Goal: Task Accomplishment & Management: Complete application form

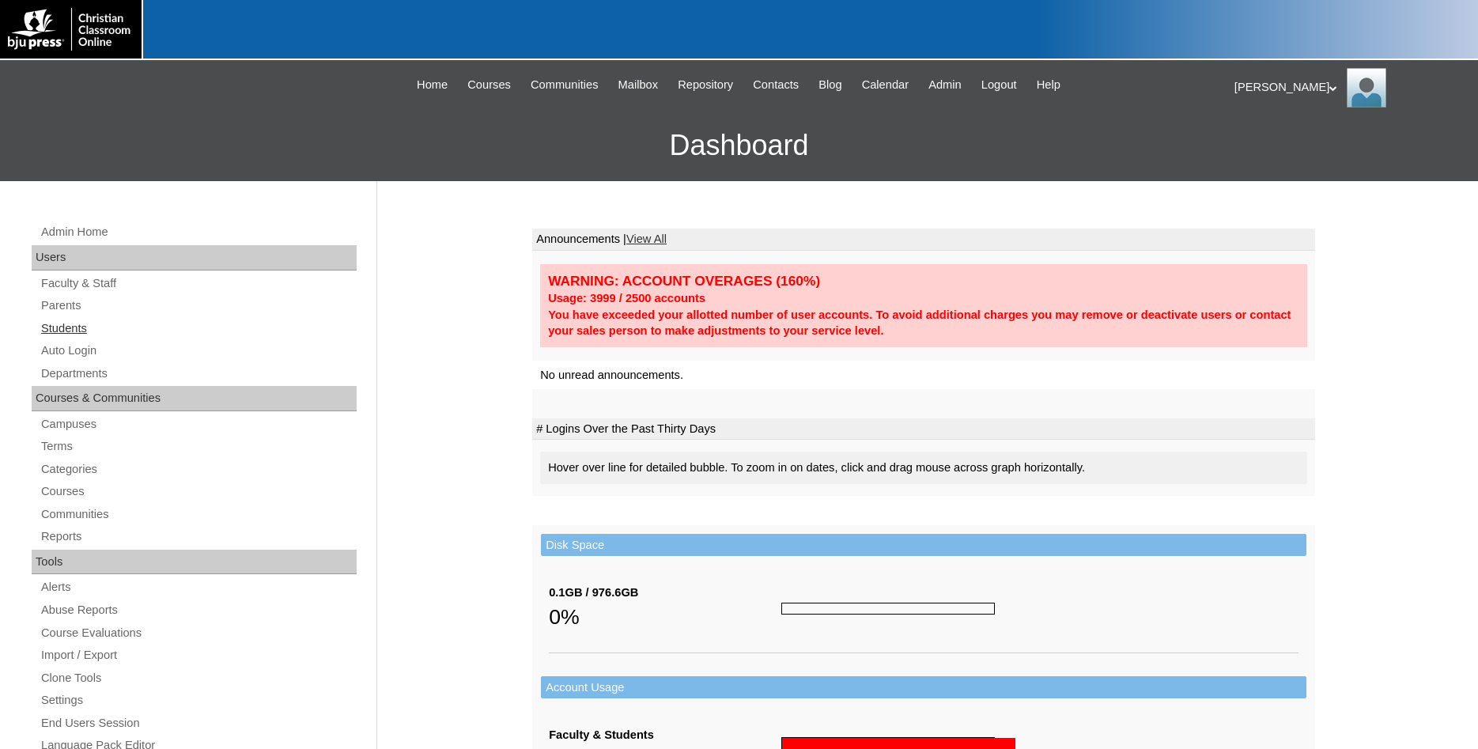
click at [74, 324] on link "Students" at bounding box center [198, 329] width 317 height 20
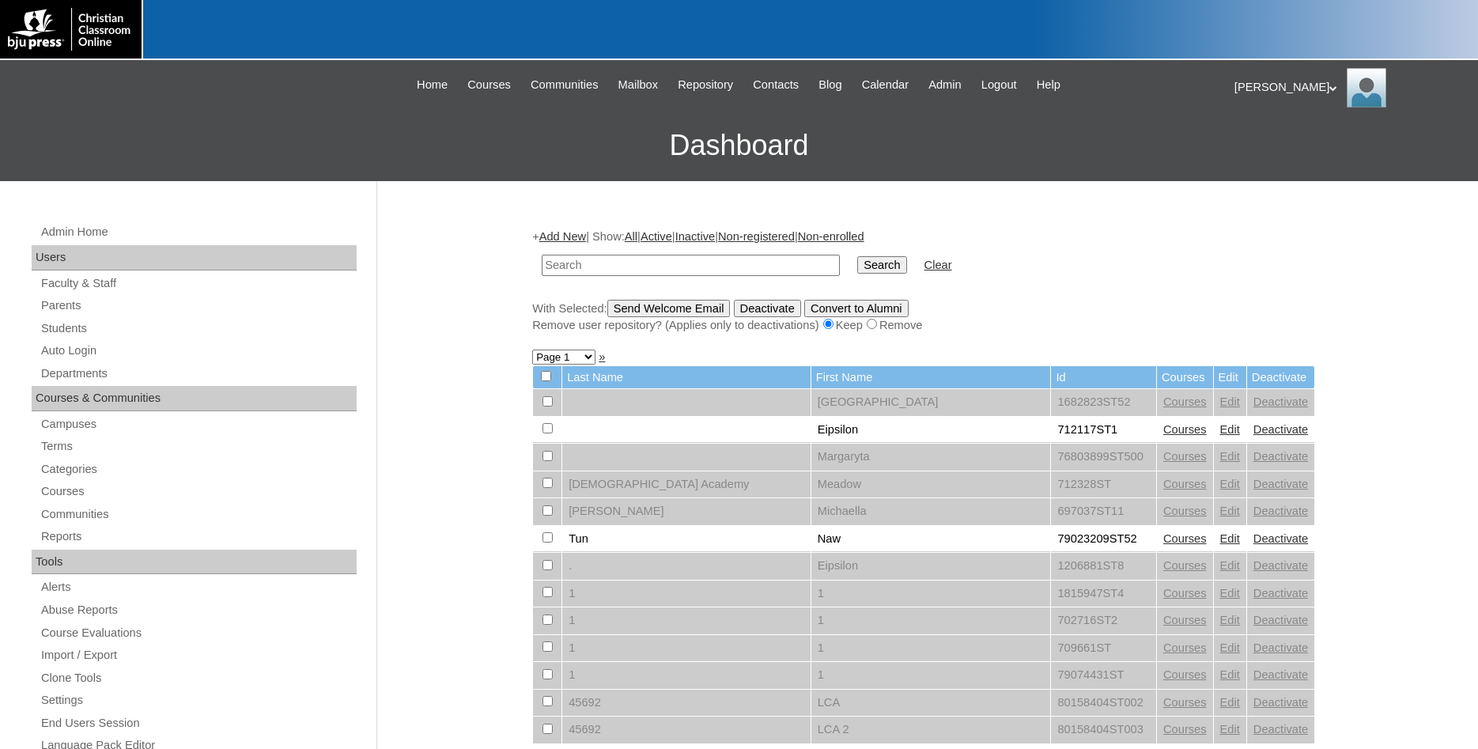
click at [751, 259] on input "text" at bounding box center [691, 265] width 298 height 21
type input "699409"
click at [857, 256] on input "Search" at bounding box center [881, 264] width 49 height 17
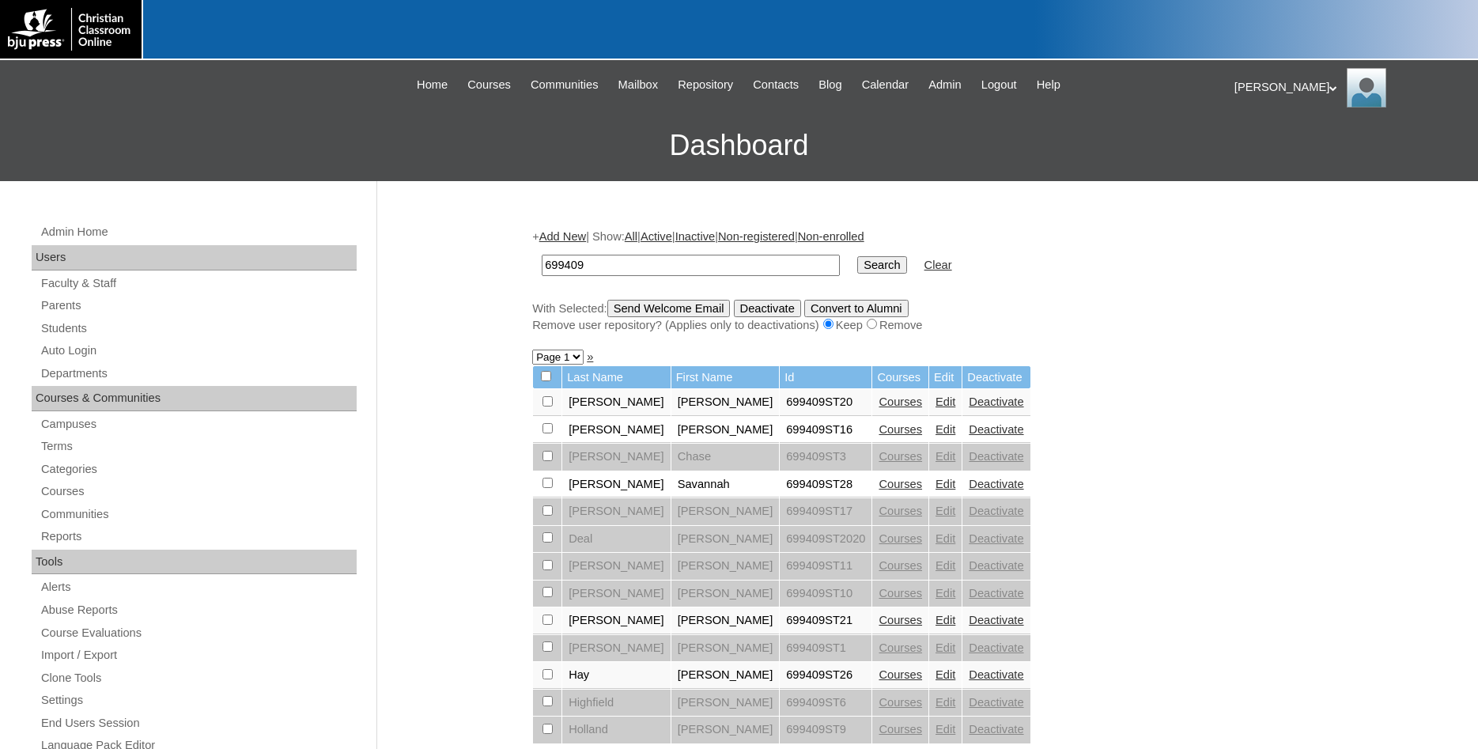
drag, startPoint x: 589, startPoint y: 268, endPoint x: 486, endPoint y: 268, distance: 103.6
click at [542, 268] on input "699409" at bounding box center [691, 265] width 298 height 21
type input "Branson"
click at [857, 256] on input "Search" at bounding box center [881, 264] width 49 height 17
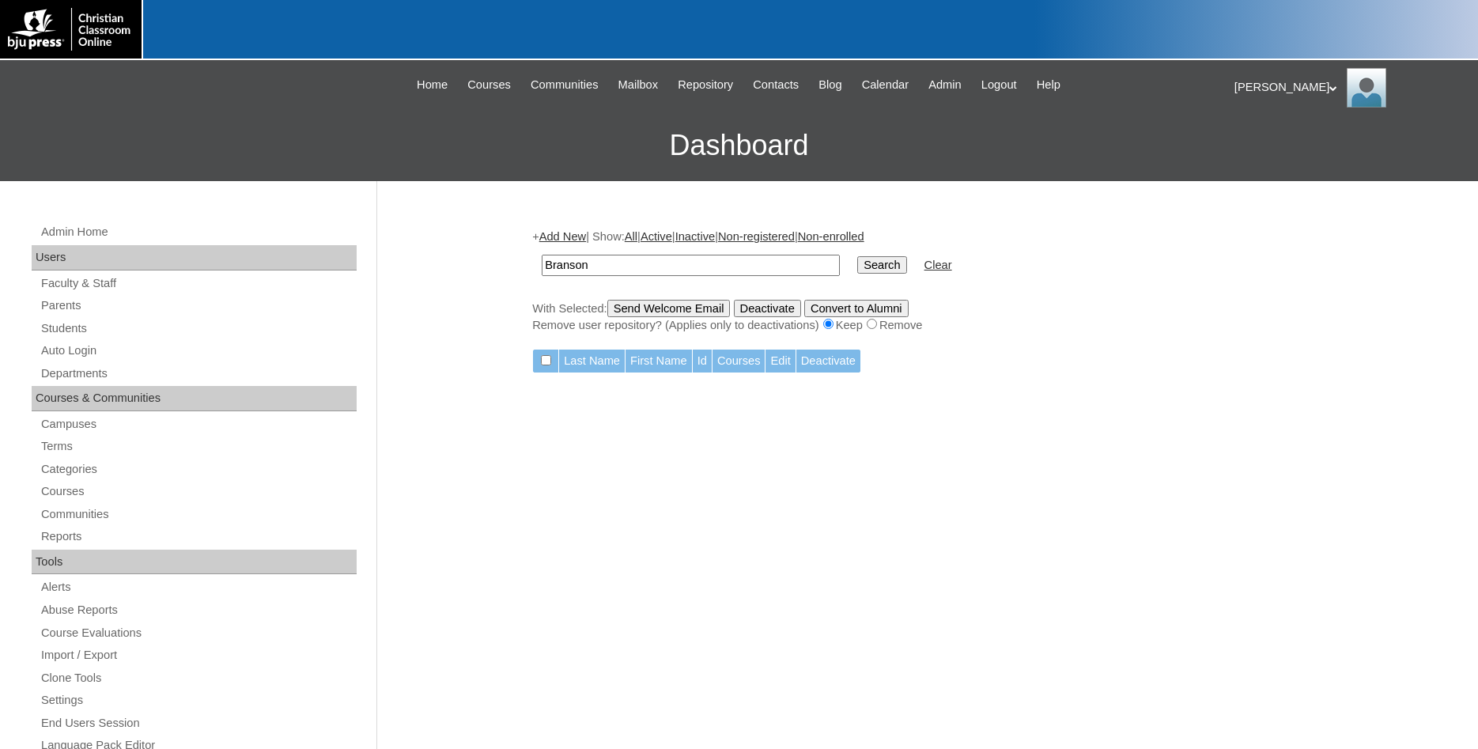
drag, startPoint x: 623, startPoint y: 264, endPoint x: 488, endPoint y: 263, distance: 134.5
click at [542, 263] on input "Branson" at bounding box center [691, 265] width 298 height 21
type input "699409"
click at [857, 256] on input "Search" at bounding box center [881, 264] width 49 height 17
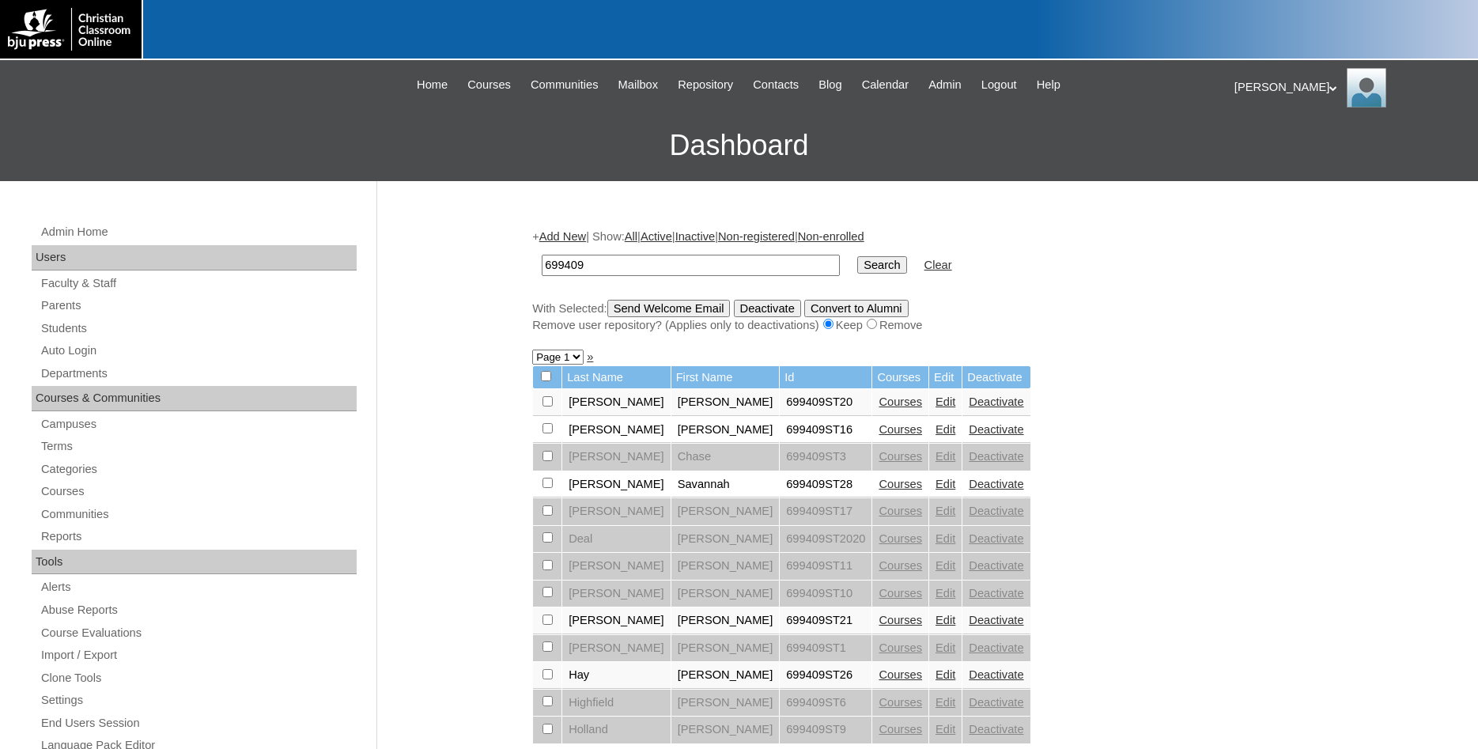
click at [574, 239] on link "Add New" at bounding box center [562, 236] width 47 height 13
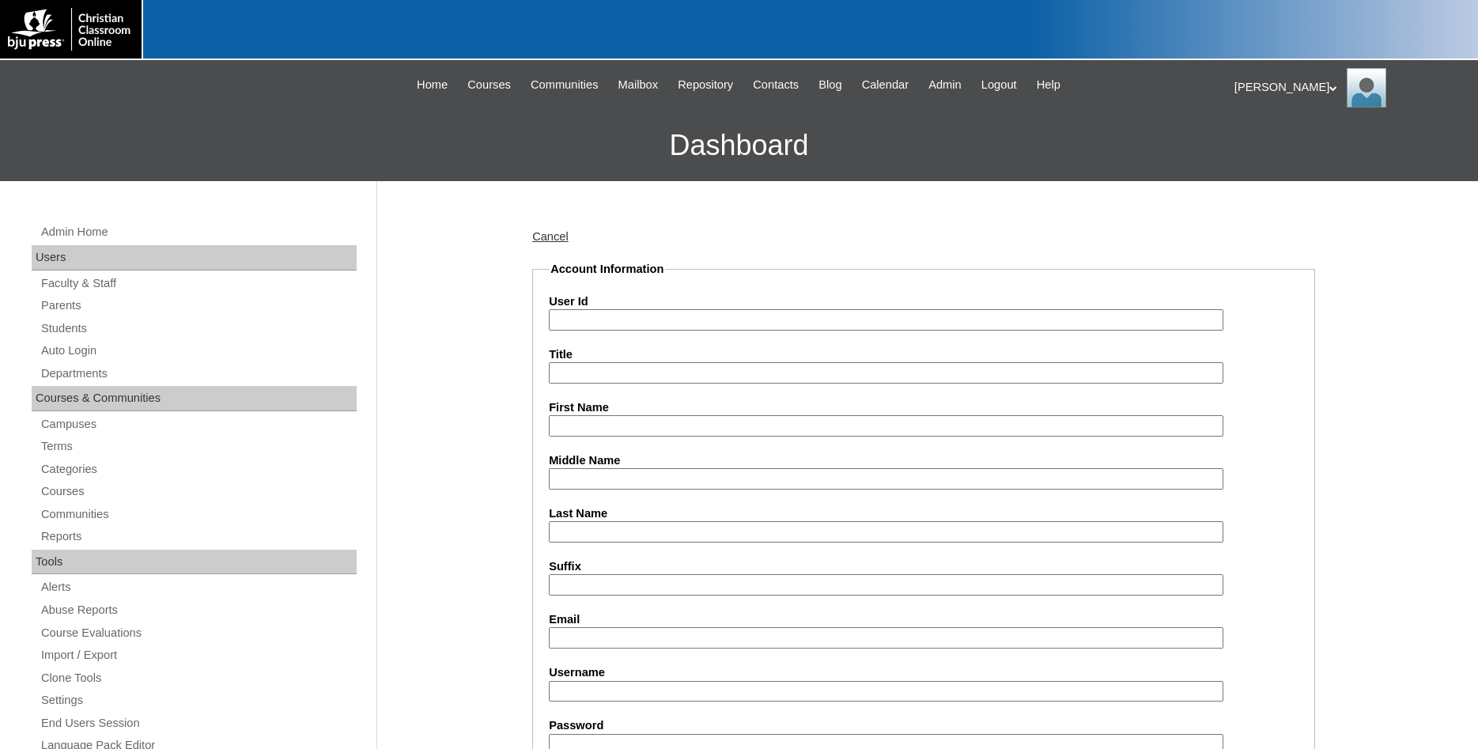
click at [678, 320] on input "User Id" at bounding box center [886, 319] width 675 height 21
type input "699409ST35"
click at [685, 422] on input "First Name" at bounding box center [886, 425] width 675 height 21
type input "Carter"
type input "Branson"
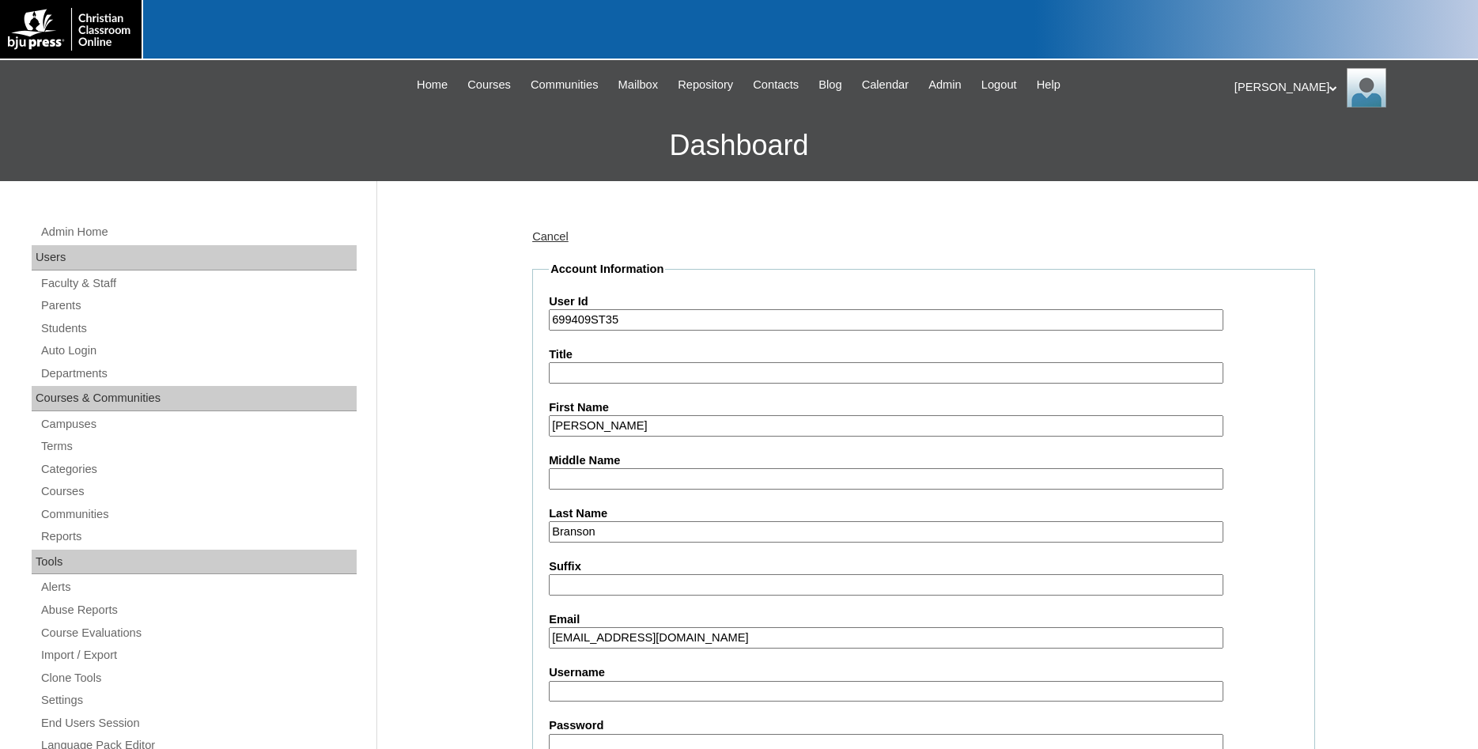
type input "livinbyprayer@yahoo.com"
click at [715, 688] on input "Username" at bounding box center [886, 691] width 675 height 21
click at [627, 693] on input "Username" at bounding box center [886, 691] width 675 height 21
type input "cbranson"
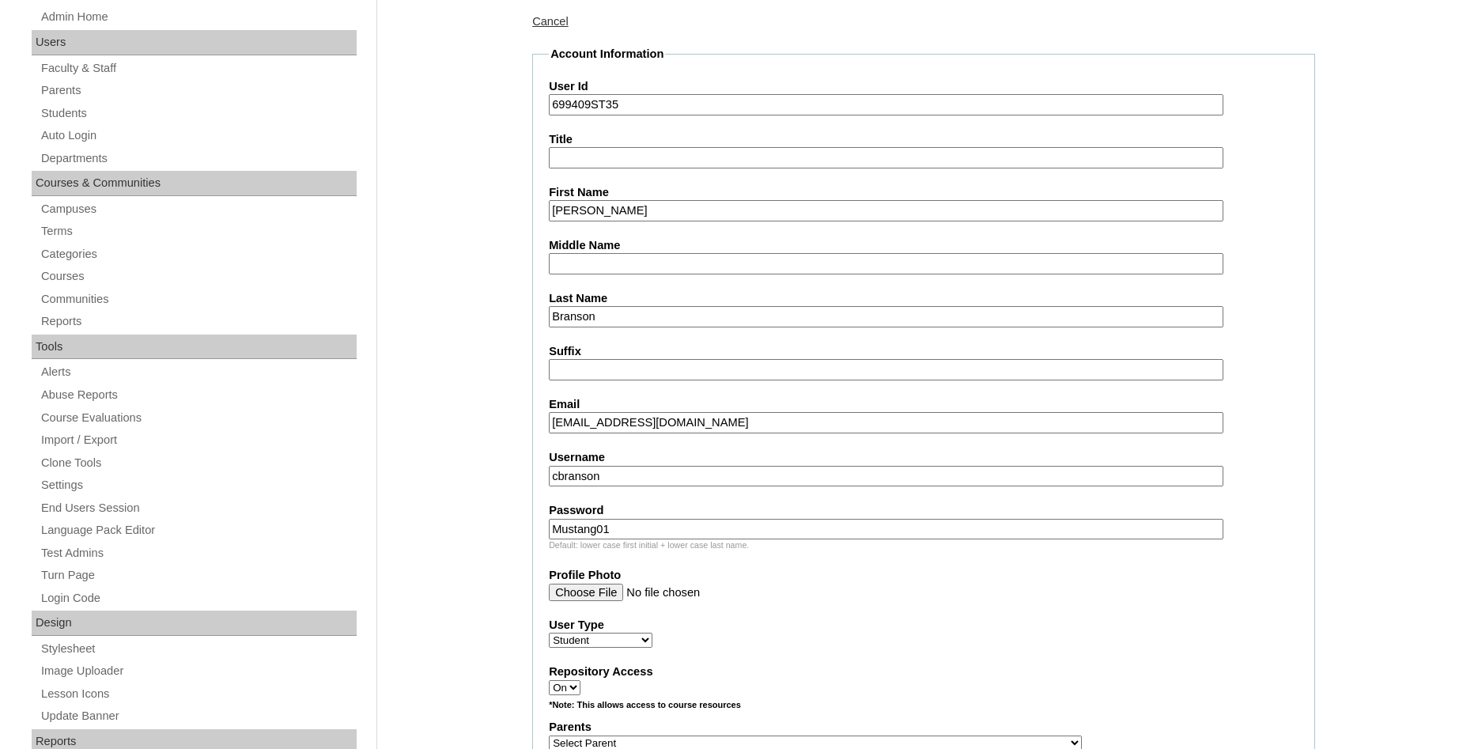
scroll to position [244, 0]
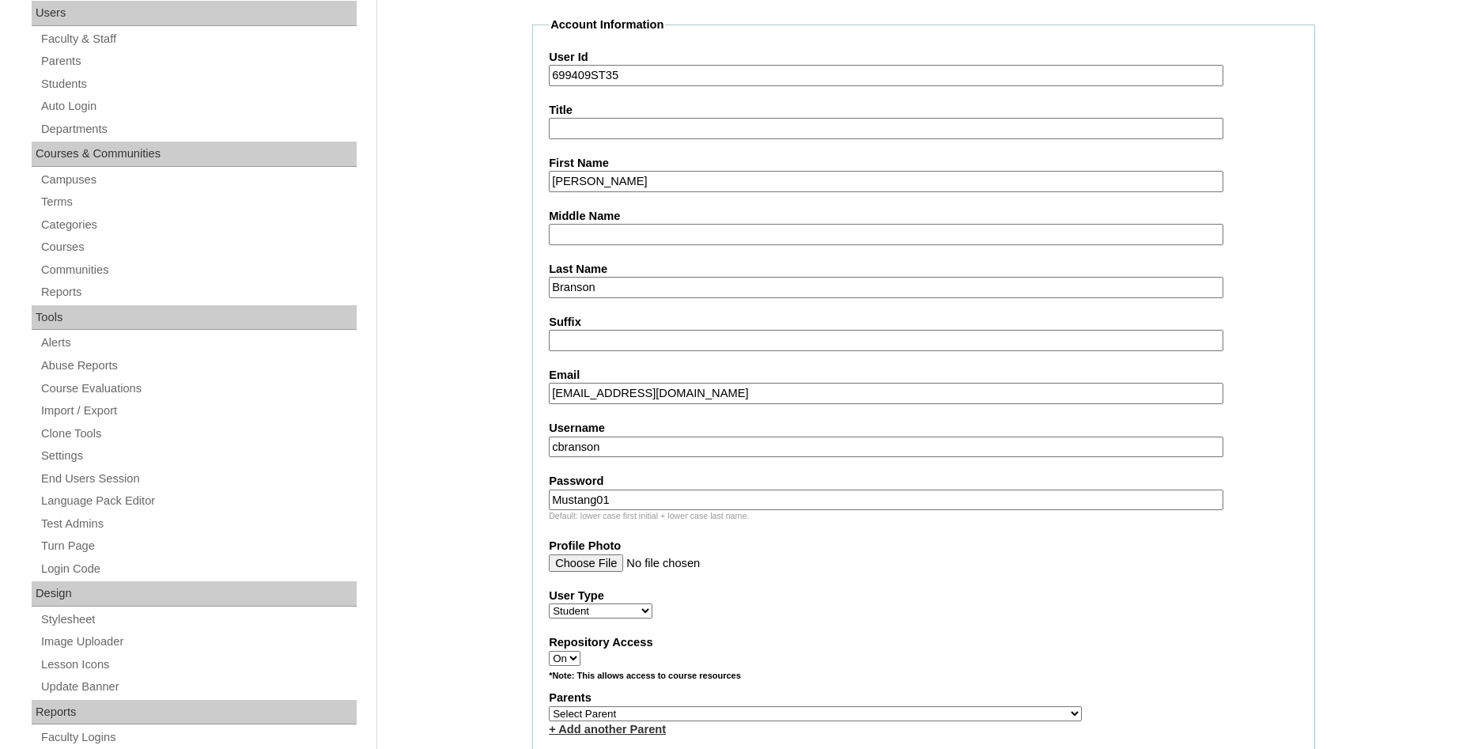
type input "Mustang01"
select select "25189"
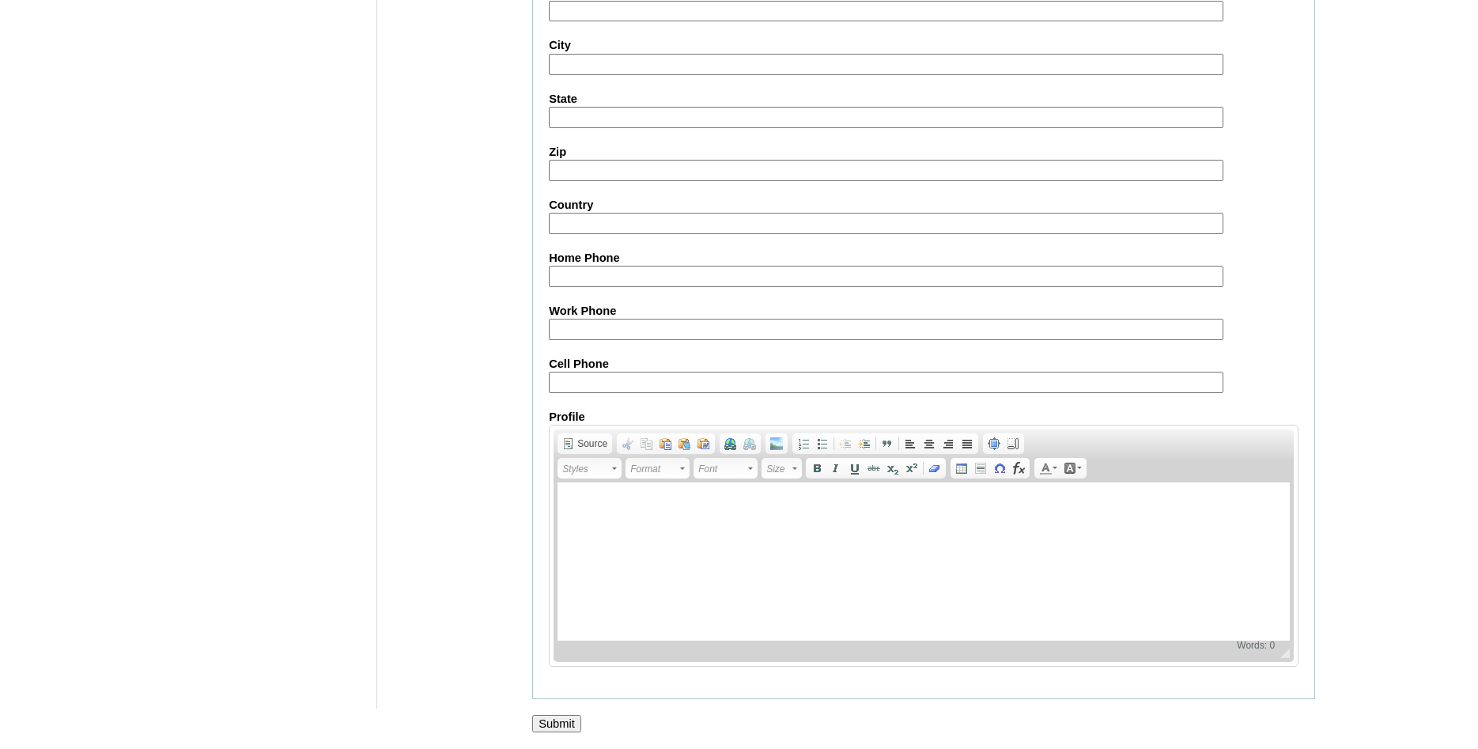
scroll to position [1683, 0]
click at [565, 725] on input "Submit" at bounding box center [556, 723] width 49 height 17
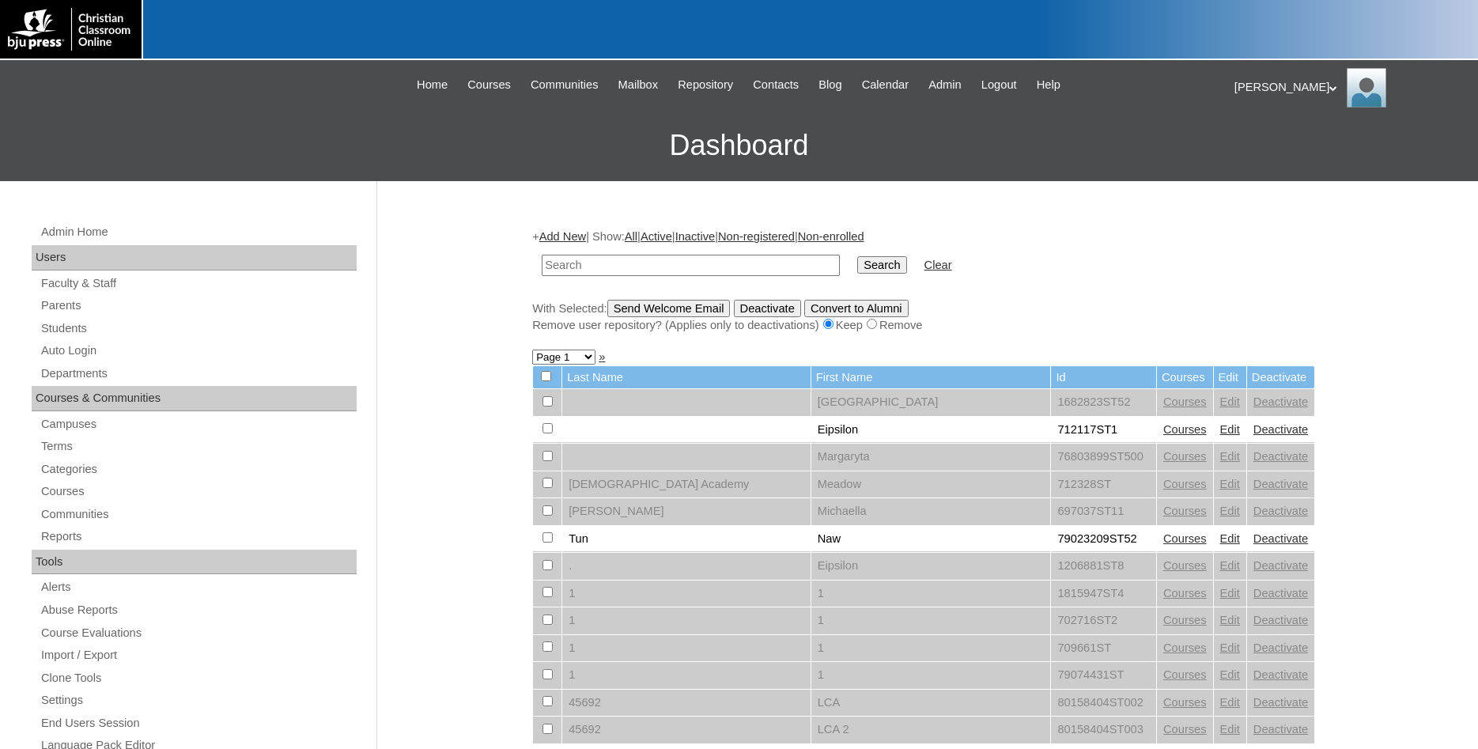
click at [687, 260] on input "text" at bounding box center [691, 265] width 298 height 21
type input "699409"
click at [857, 256] on input "Search" at bounding box center [881, 264] width 49 height 17
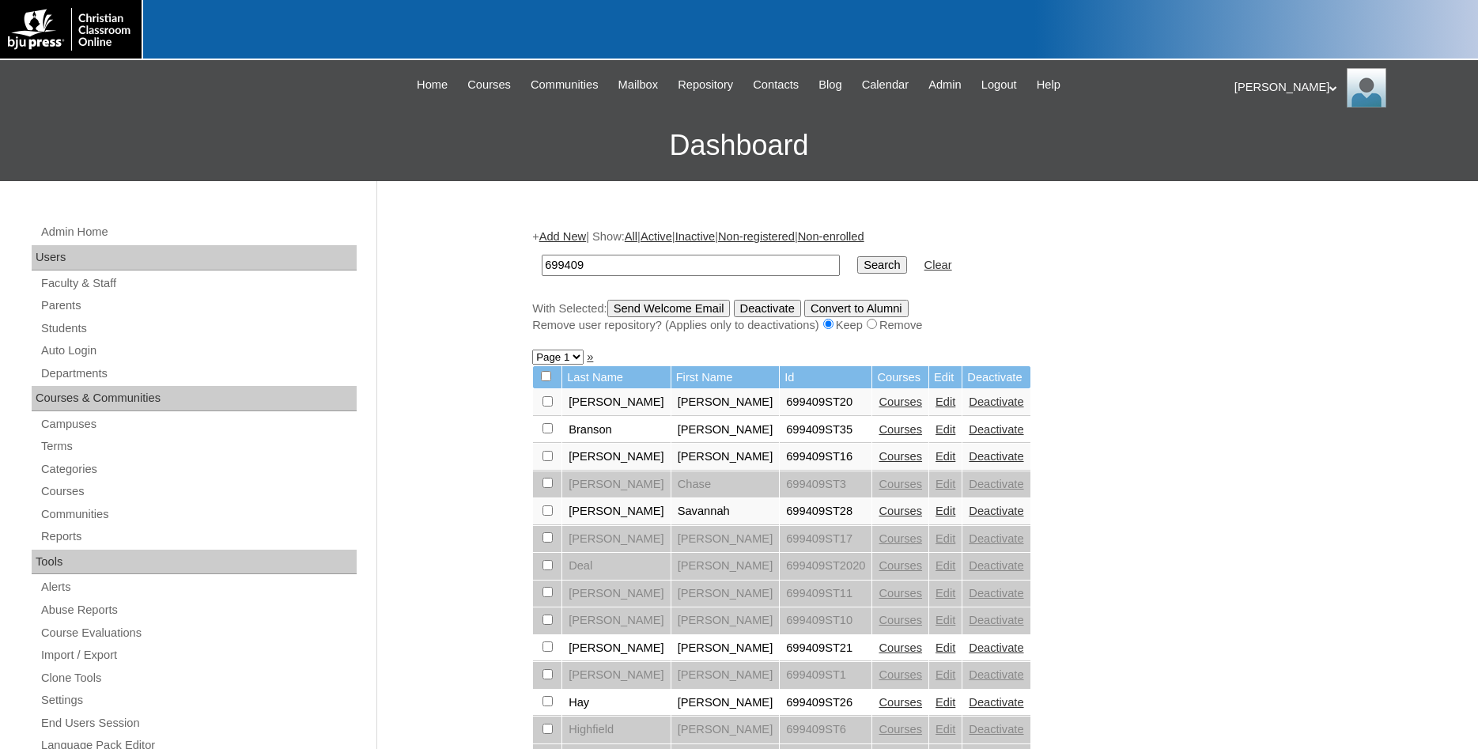
click at [879, 436] on link "Courses" at bounding box center [901, 429] width 44 height 13
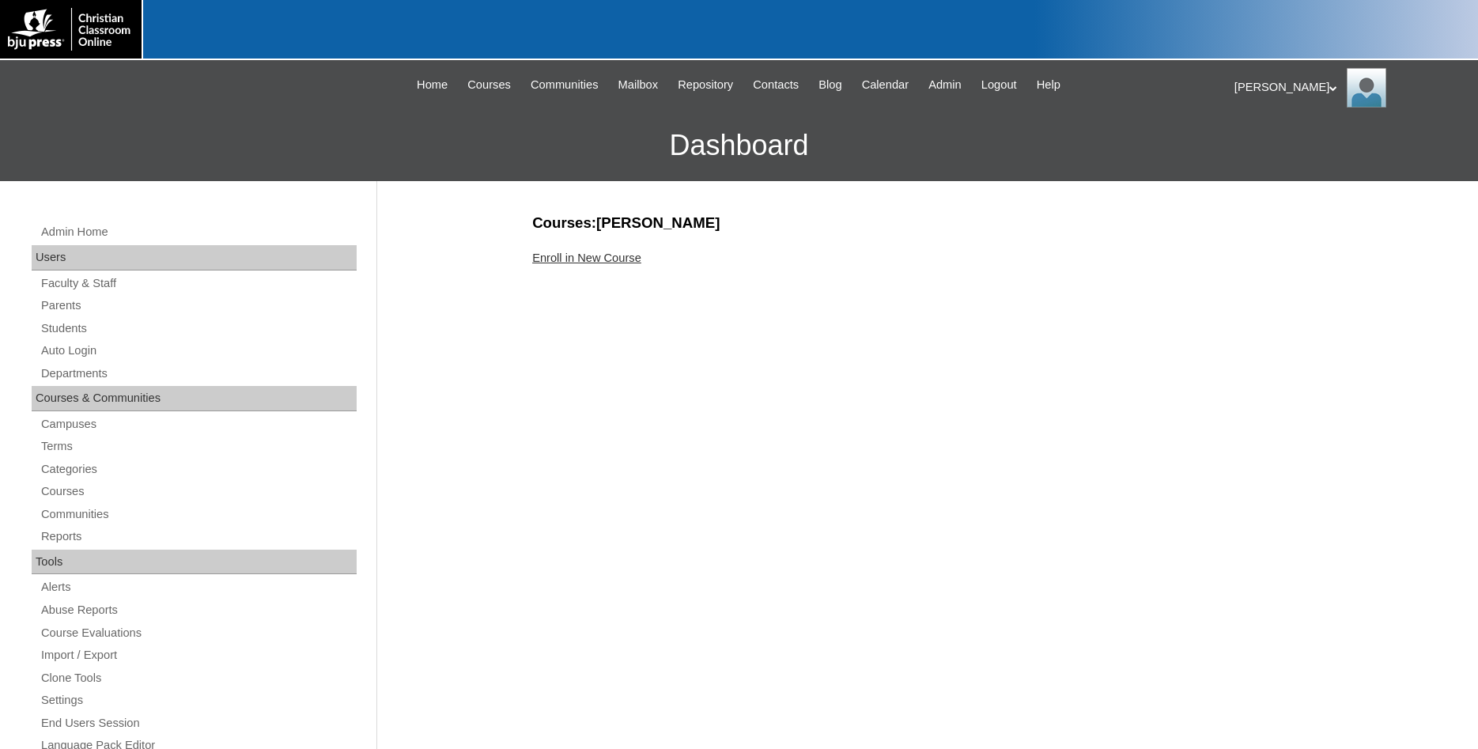
click at [605, 260] on link "Enroll in New Course" at bounding box center [586, 258] width 109 height 13
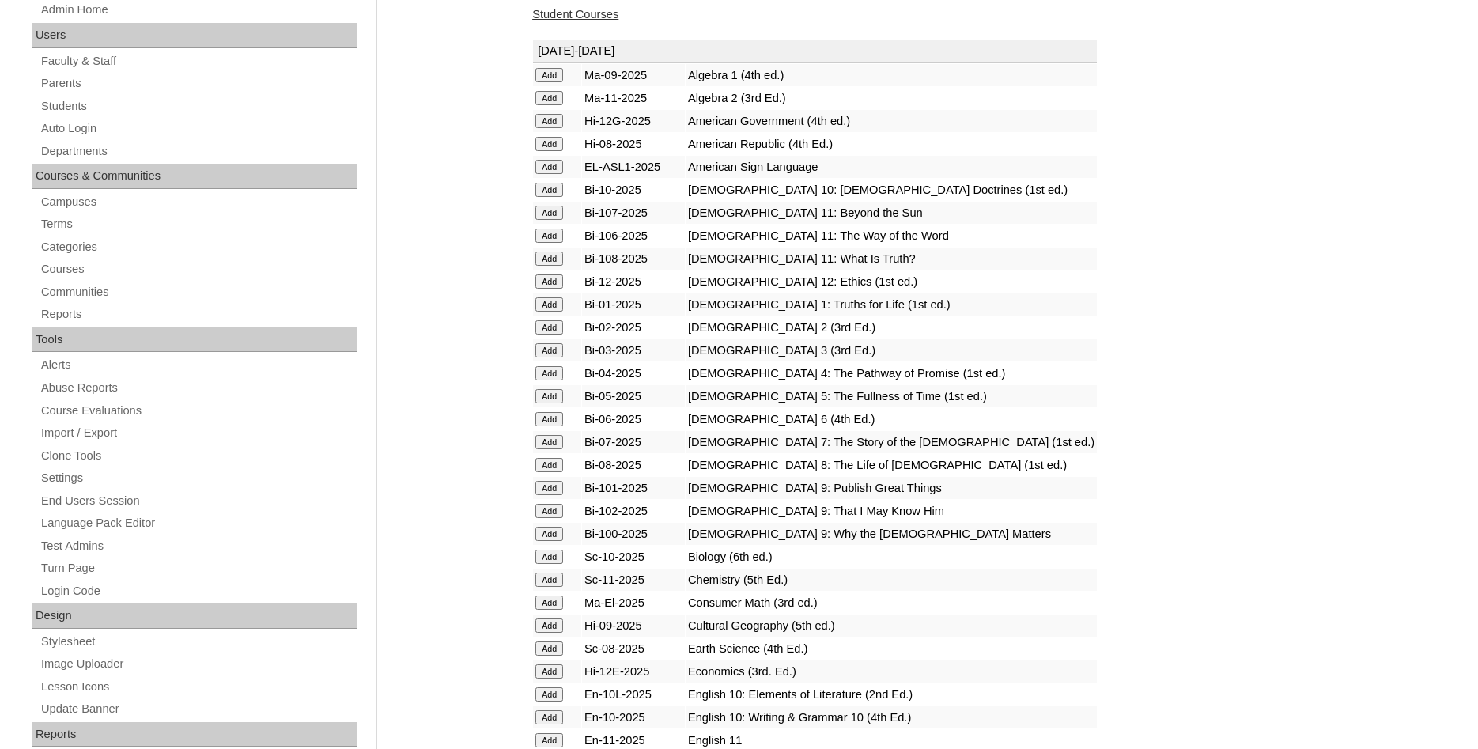
scroll to position [242, 0]
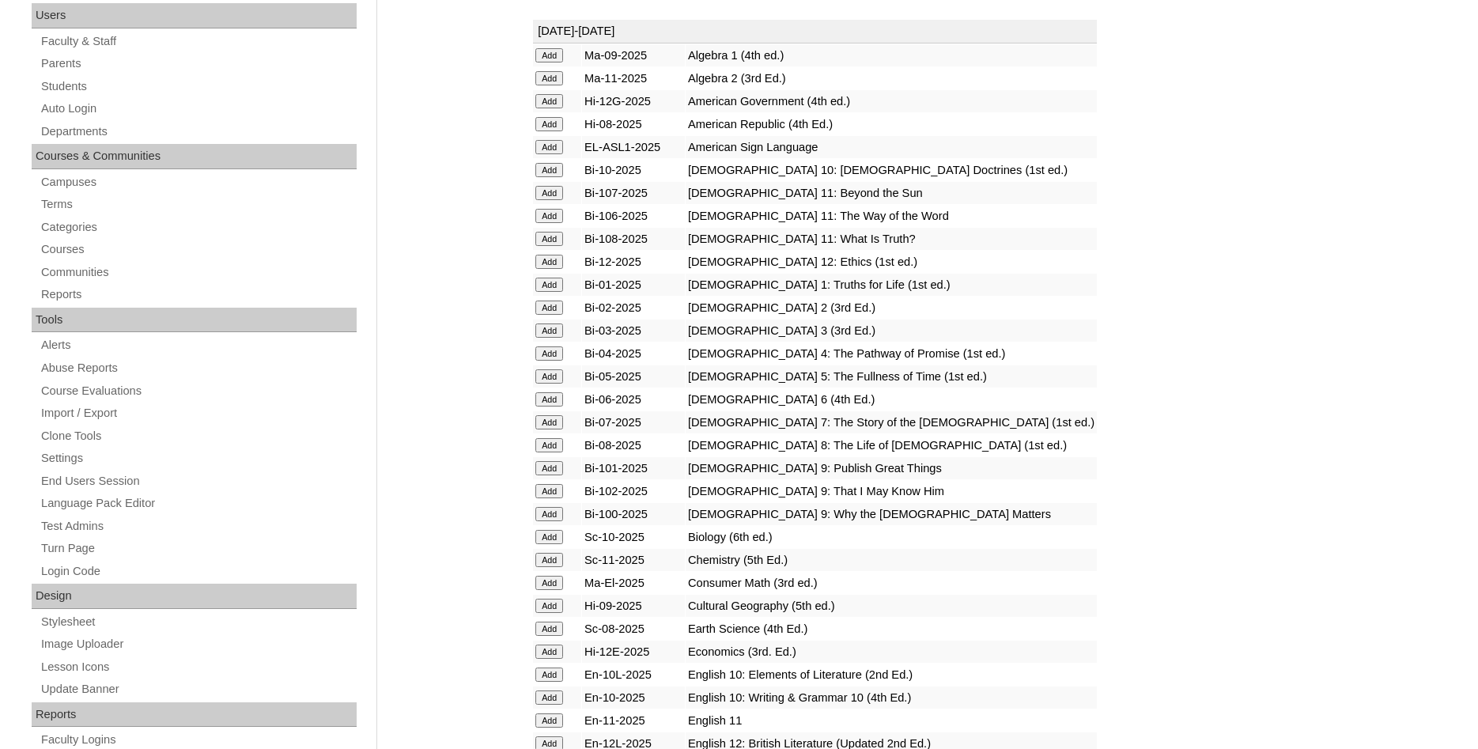
click at [555, 430] on input "Add" at bounding box center [550, 422] width 28 height 14
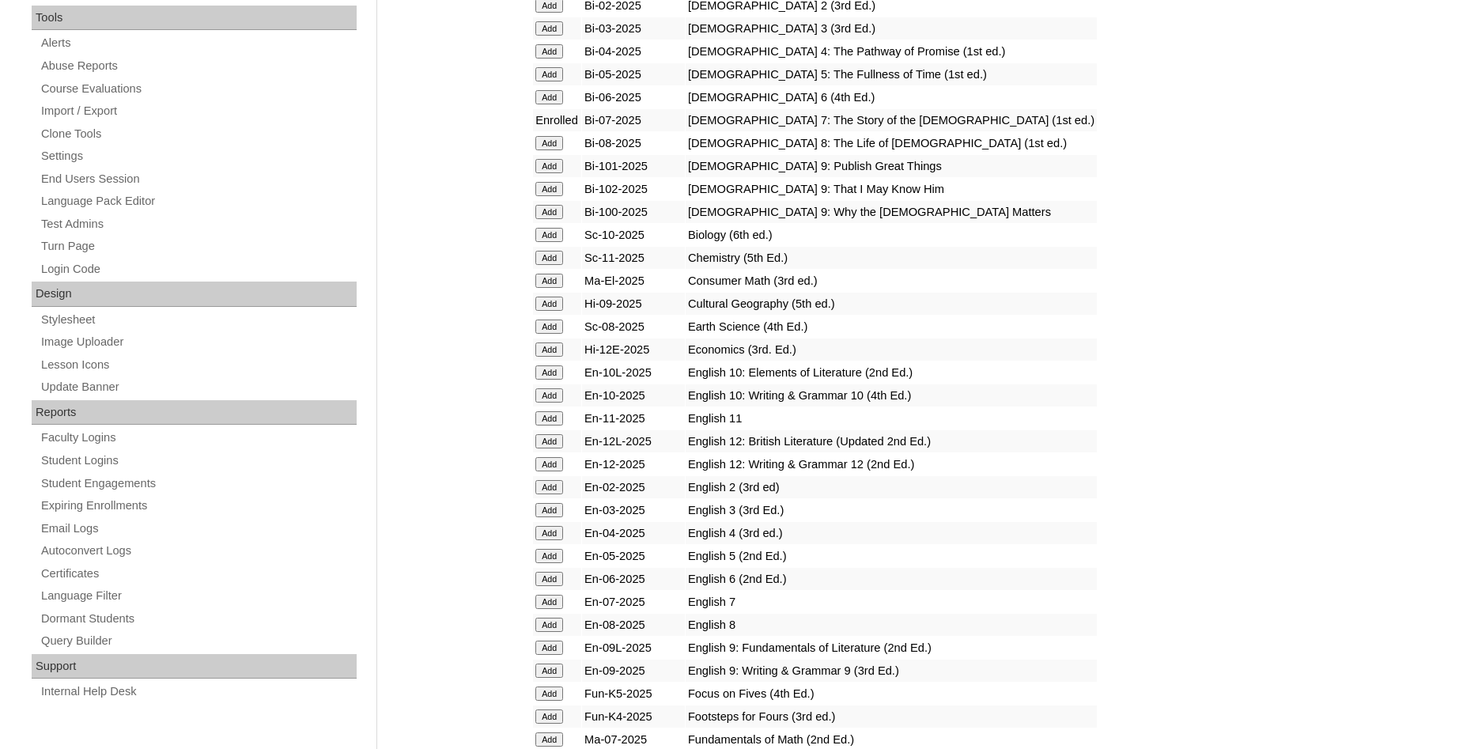
scroll to position [565, 0]
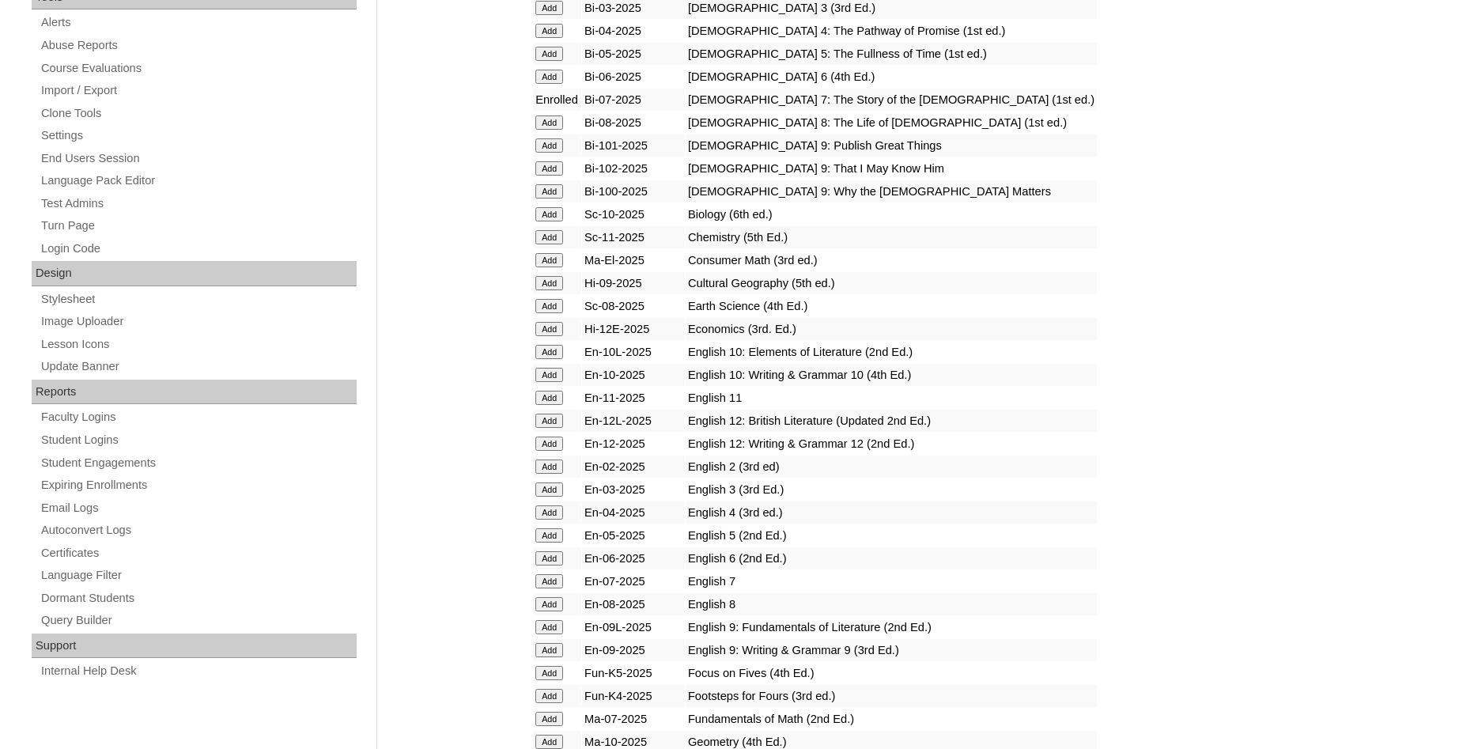
click at [555, 589] on input "Add" at bounding box center [550, 581] width 28 height 14
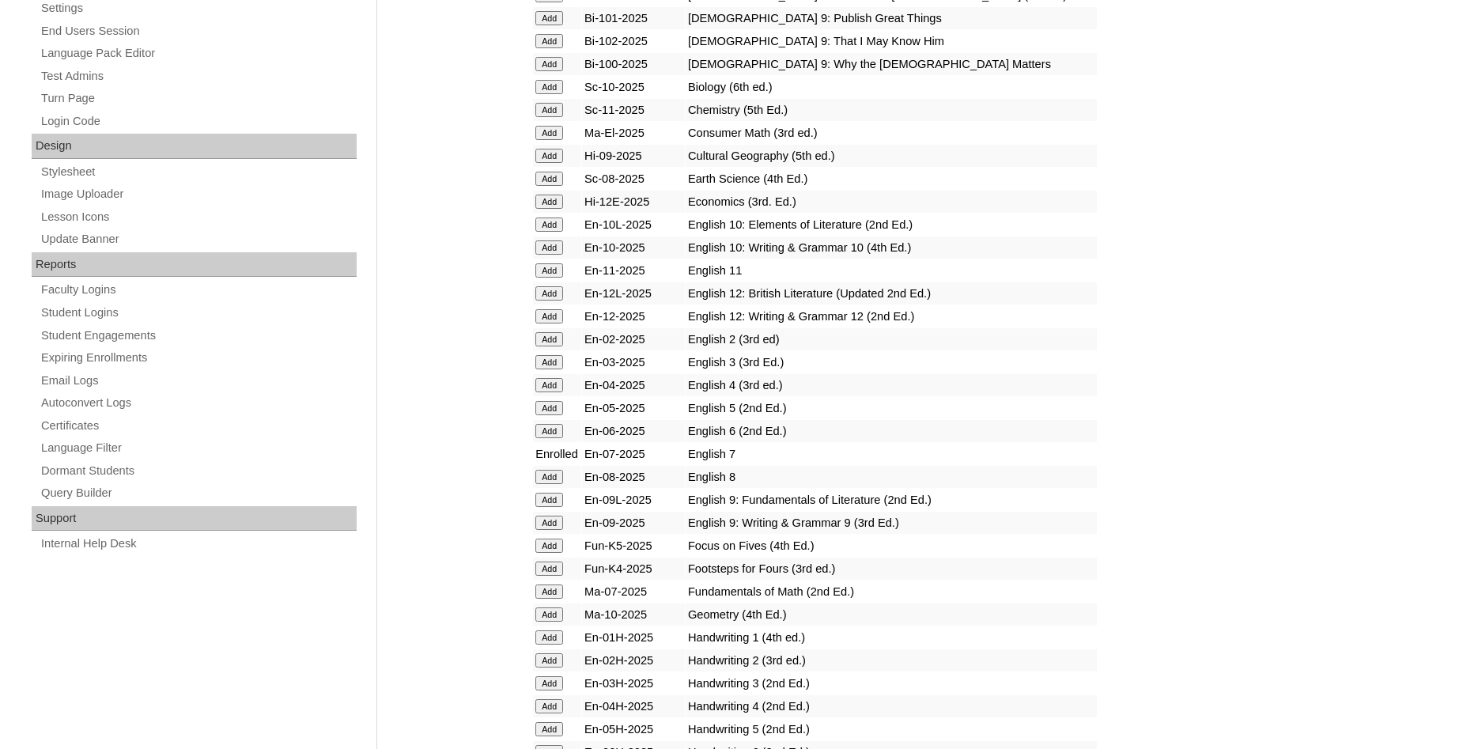
scroll to position [726, 0]
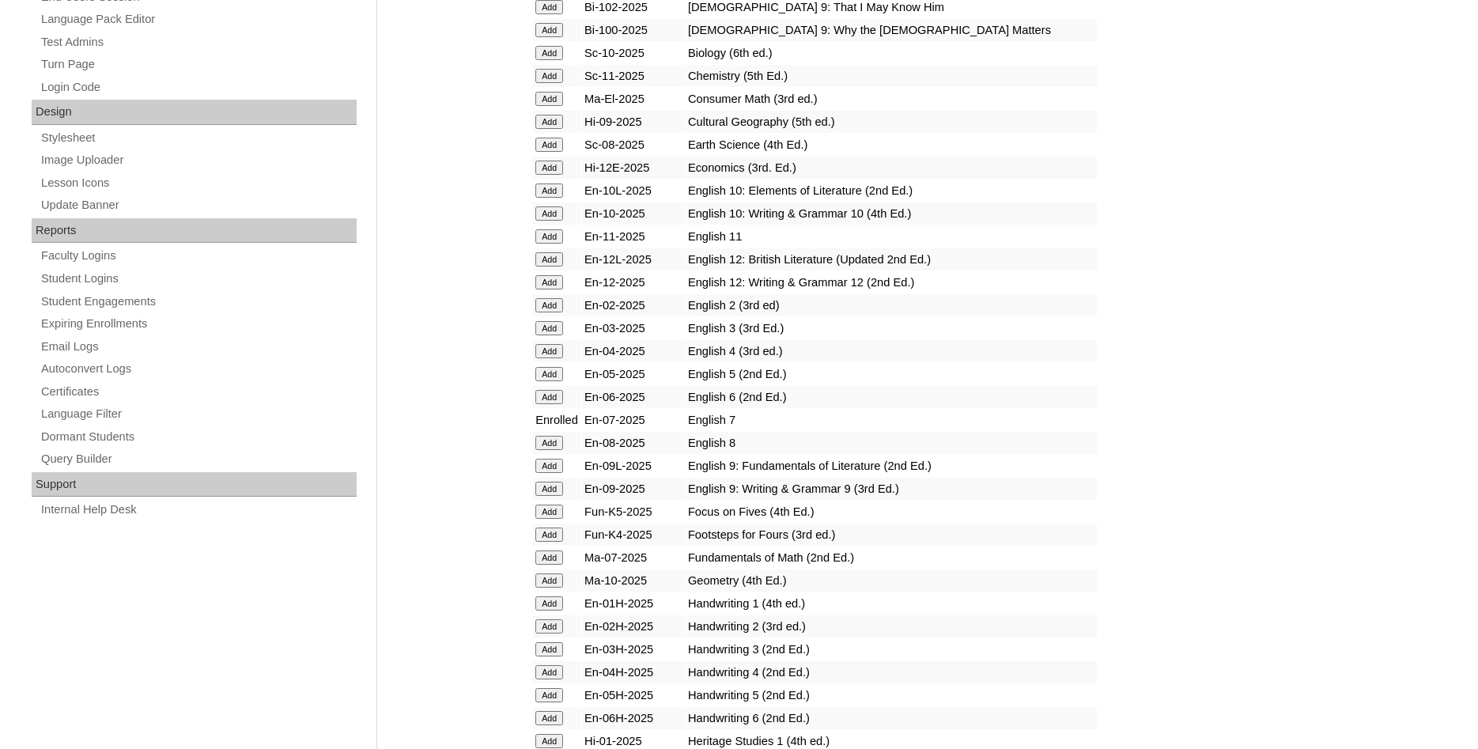
click at [546, 565] on input "Add" at bounding box center [550, 558] width 28 height 14
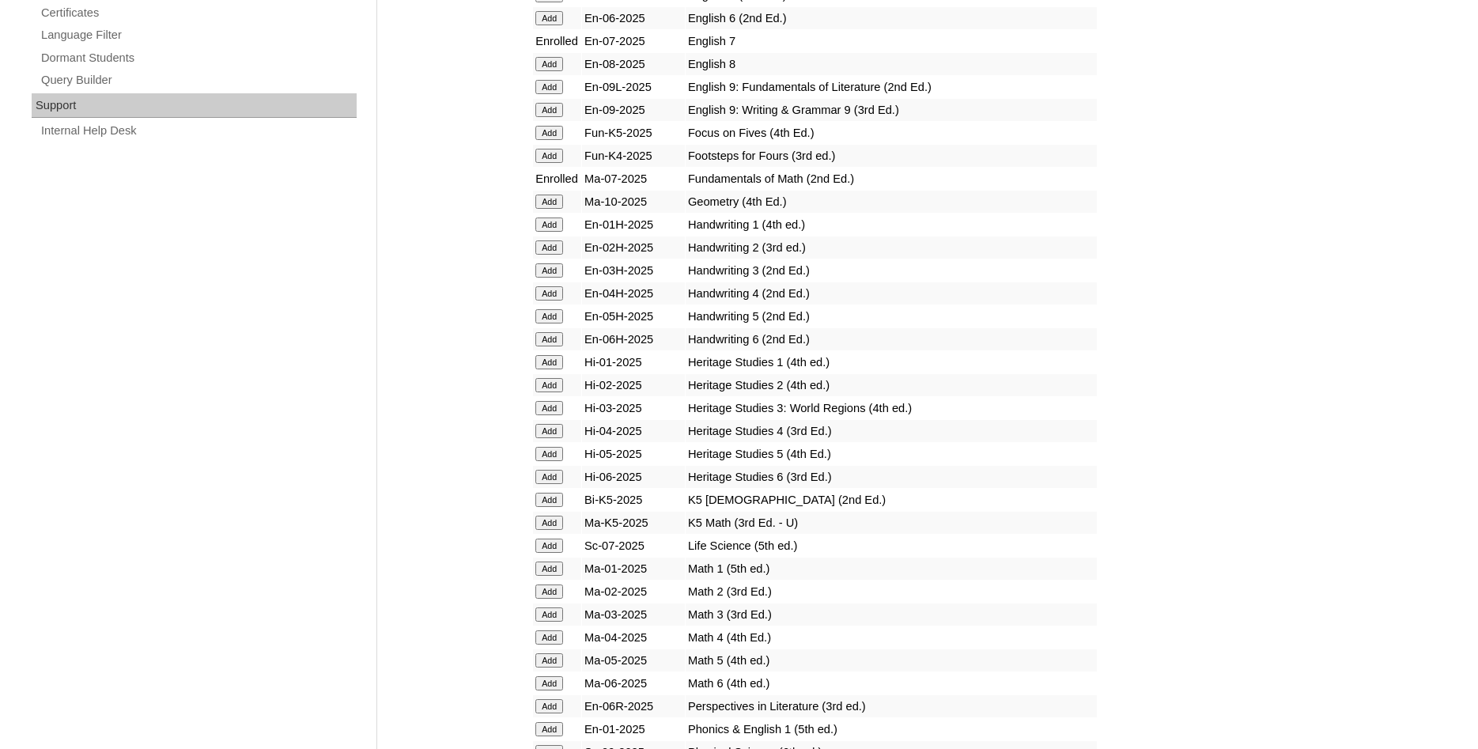
scroll to position [1130, 0]
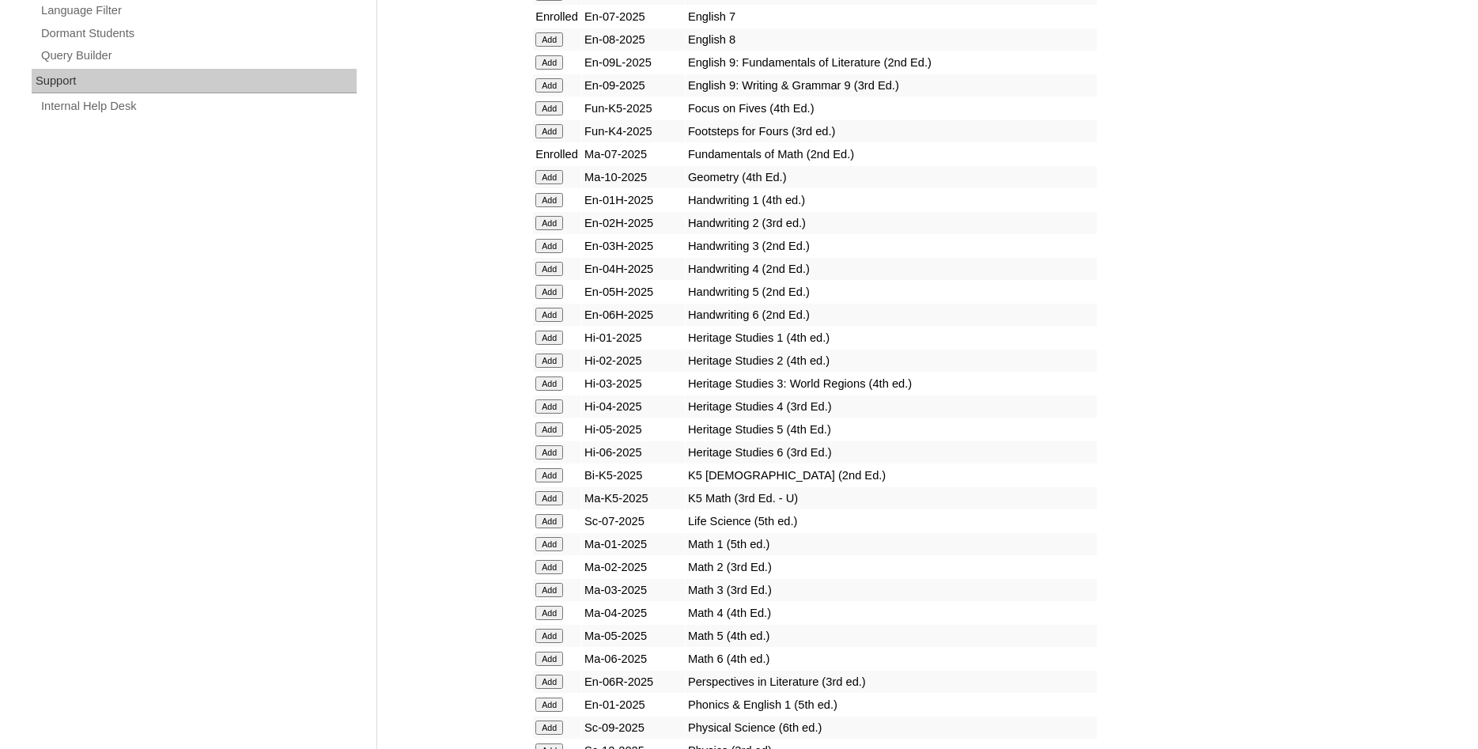
click at [551, 528] on input "Add" at bounding box center [550, 521] width 28 height 14
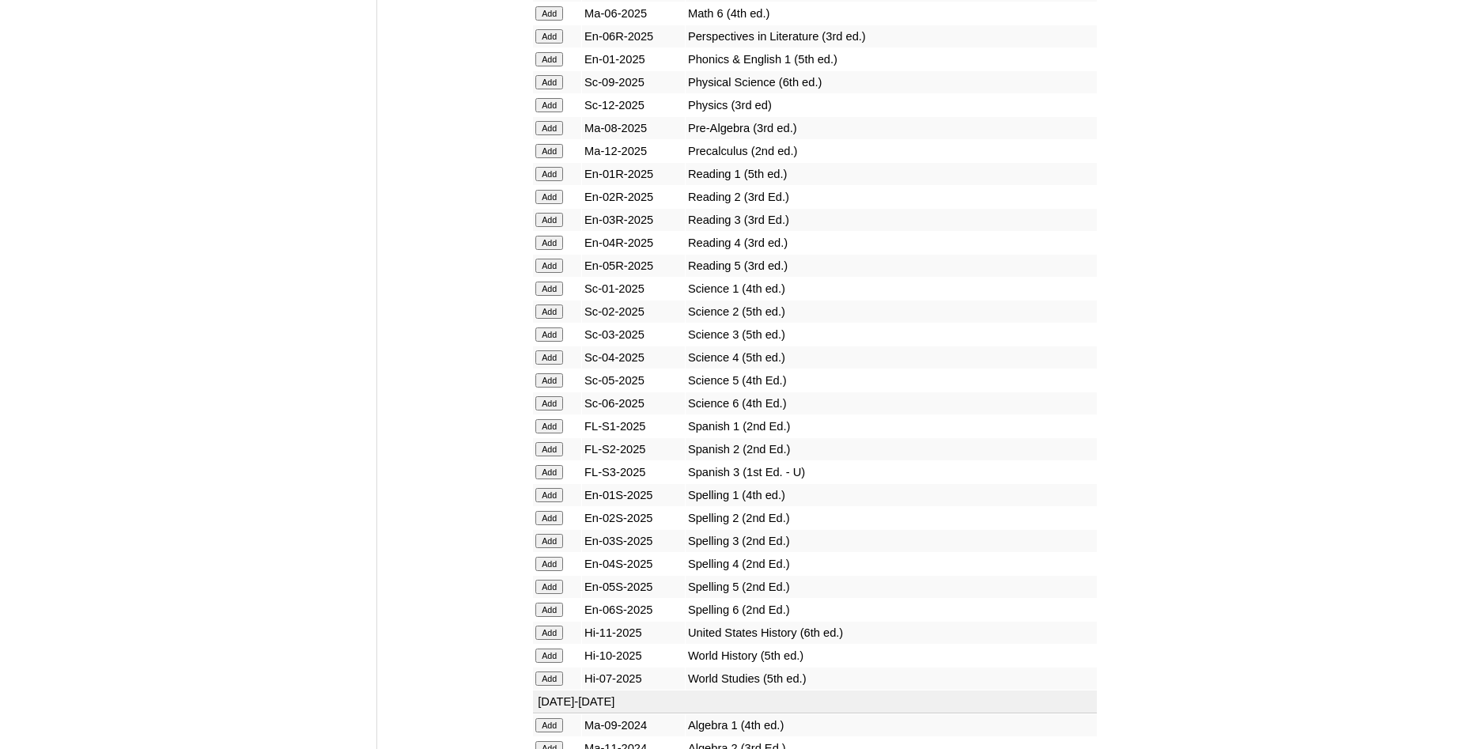
scroll to position [2098, 0]
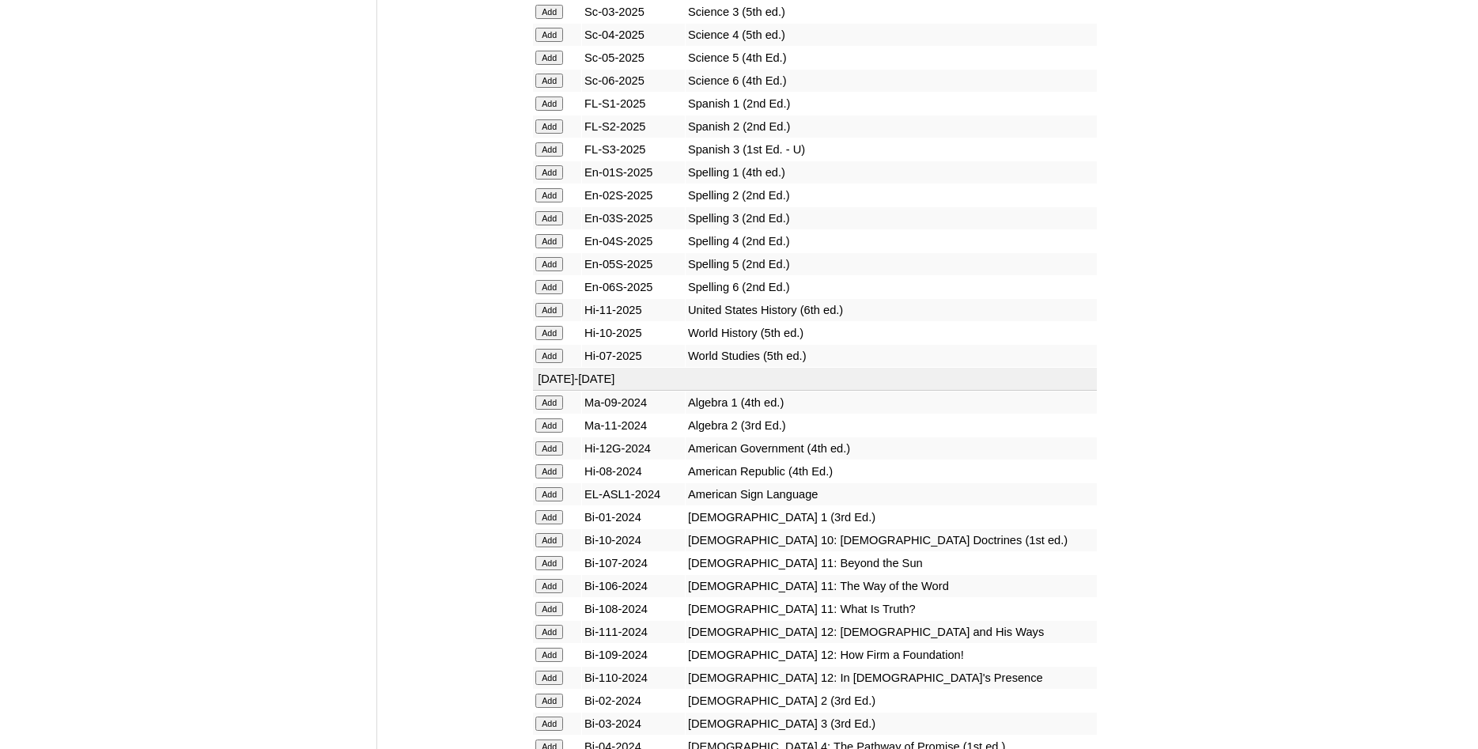
click at [552, 363] on input "Add" at bounding box center [550, 356] width 28 height 14
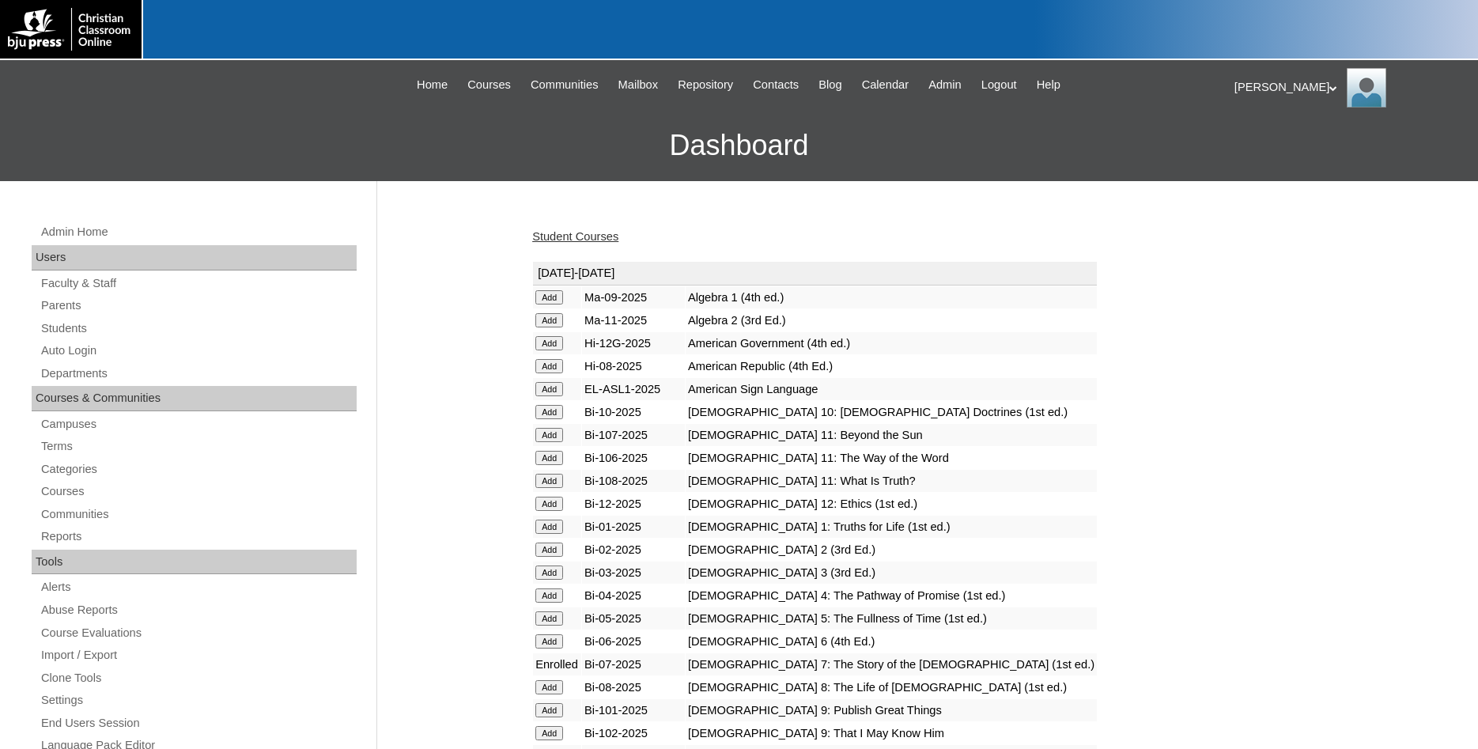
click at [591, 238] on link "Student Courses" at bounding box center [575, 236] width 86 height 13
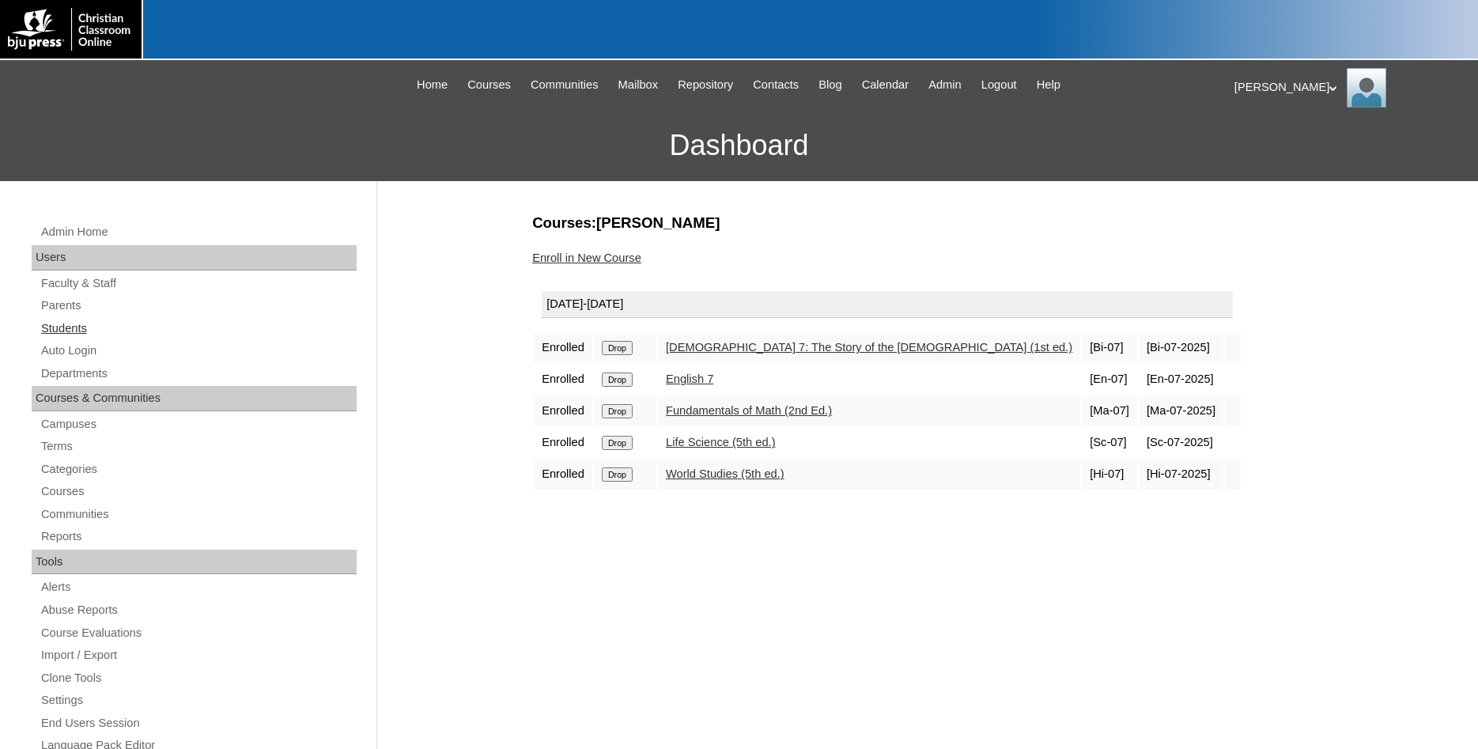
click at [61, 328] on link "Students" at bounding box center [198, 329] width 317 height 20
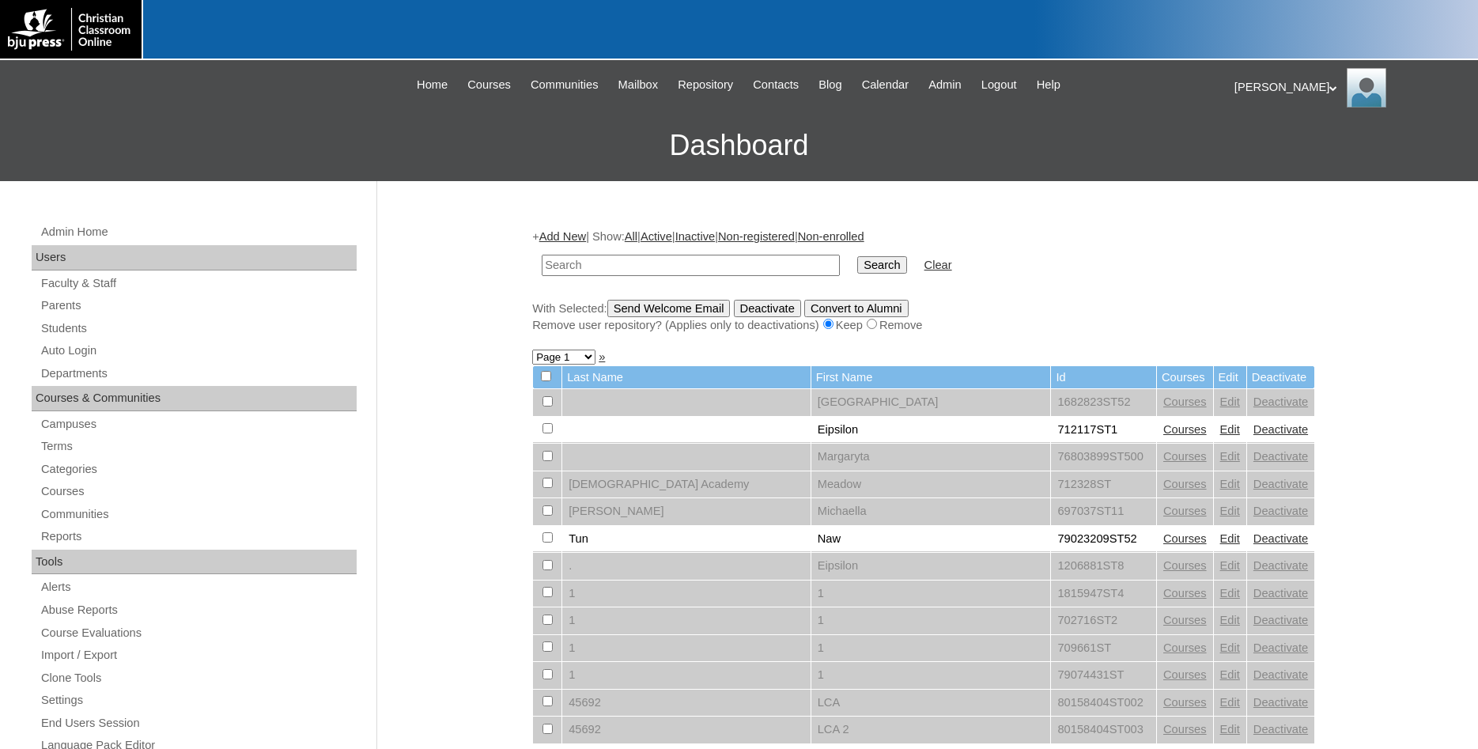
click at [720, 270] on input "text" at bounding box center [691, 265] width 298 height 21
type input "699409"
click at [857, 256] on input "Search" at bounding box center [881, 264] width 49 height 17
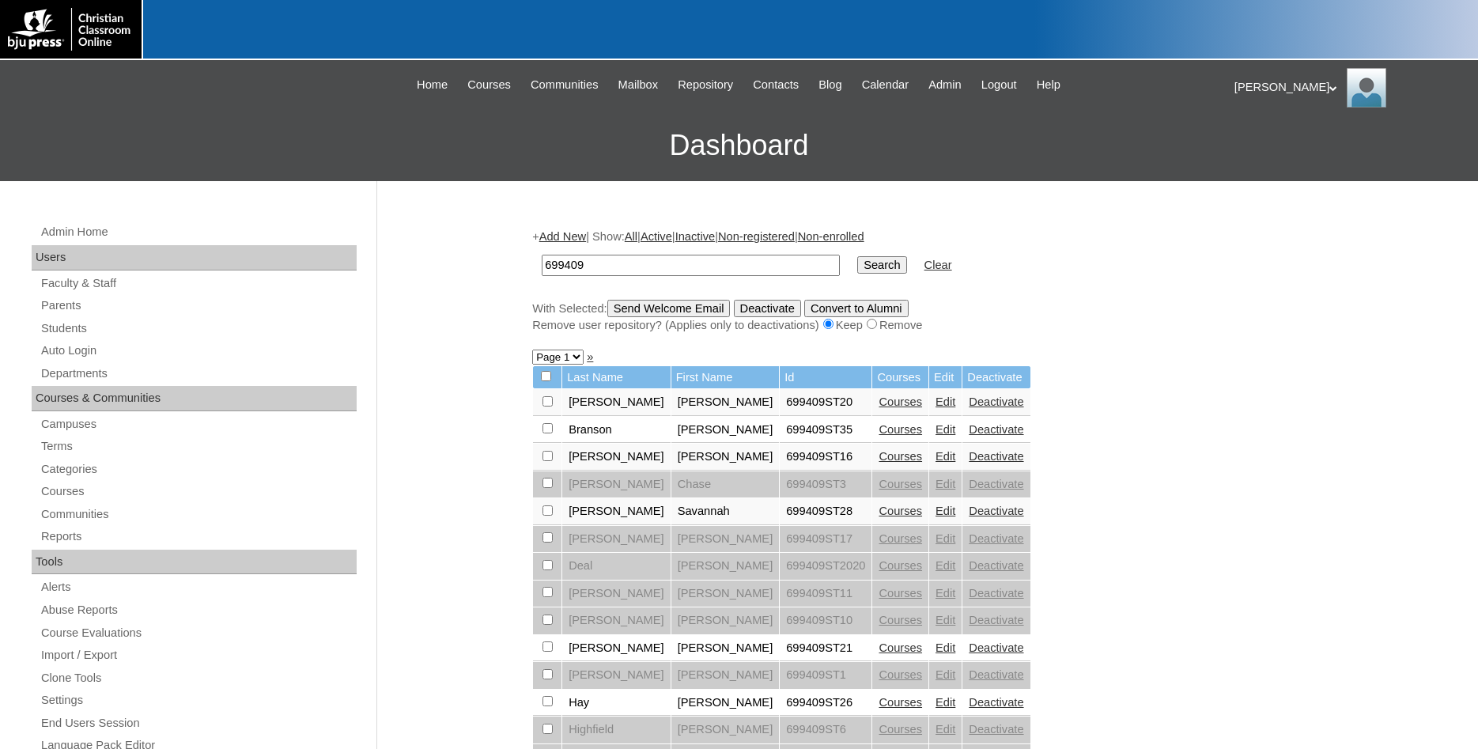
drag, startPoint x: 565, startPoint y: 267, endPoint x: 482, endPoint y: 268, distance: 83.1
click at [542, 268] on input "699409" at bounding box center [691, 265] width 298 height 21
type input "branson"
click at [857, 256] on input "Search" at bounding box center [881, 264] width 49 height 17
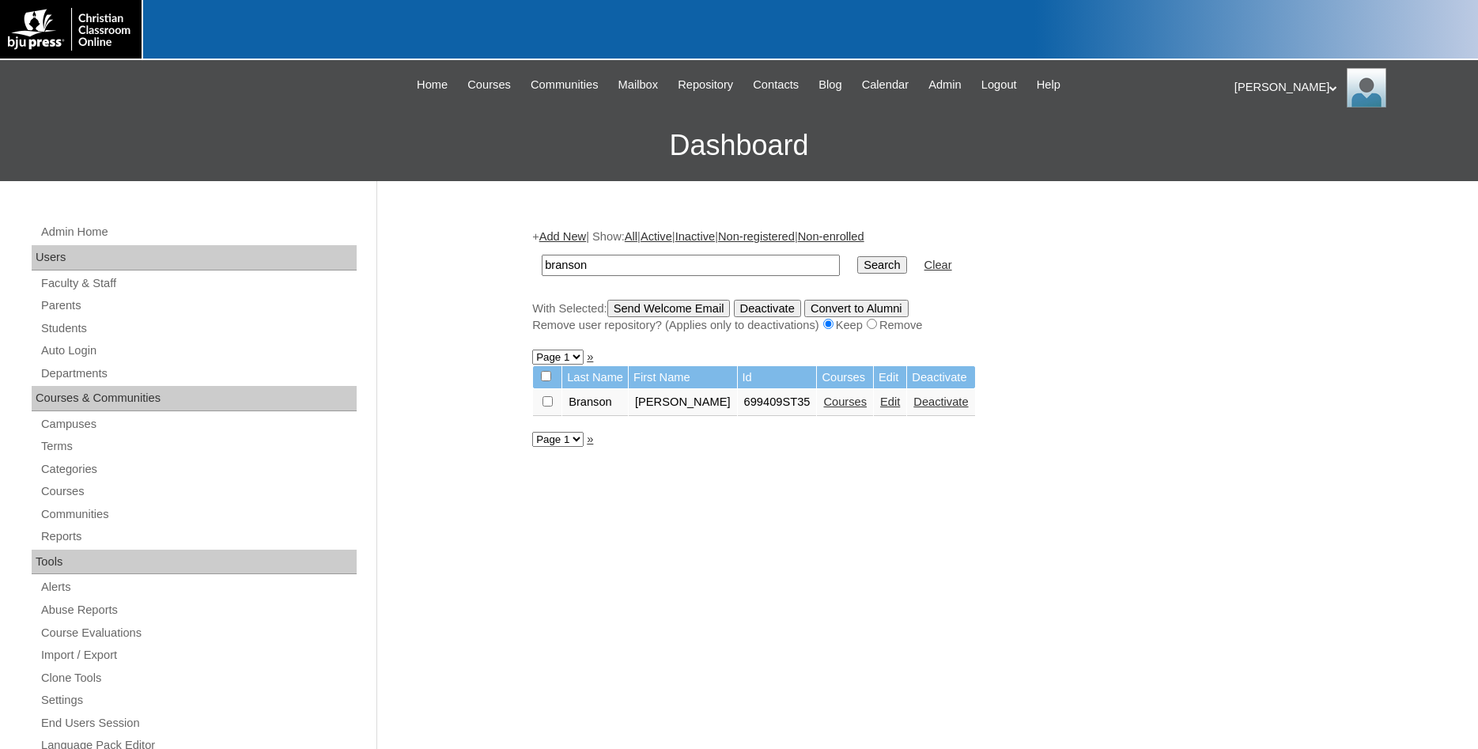
click at [880, 408] on link "Edit" at bounding box center [890, 402] width 20 height 13
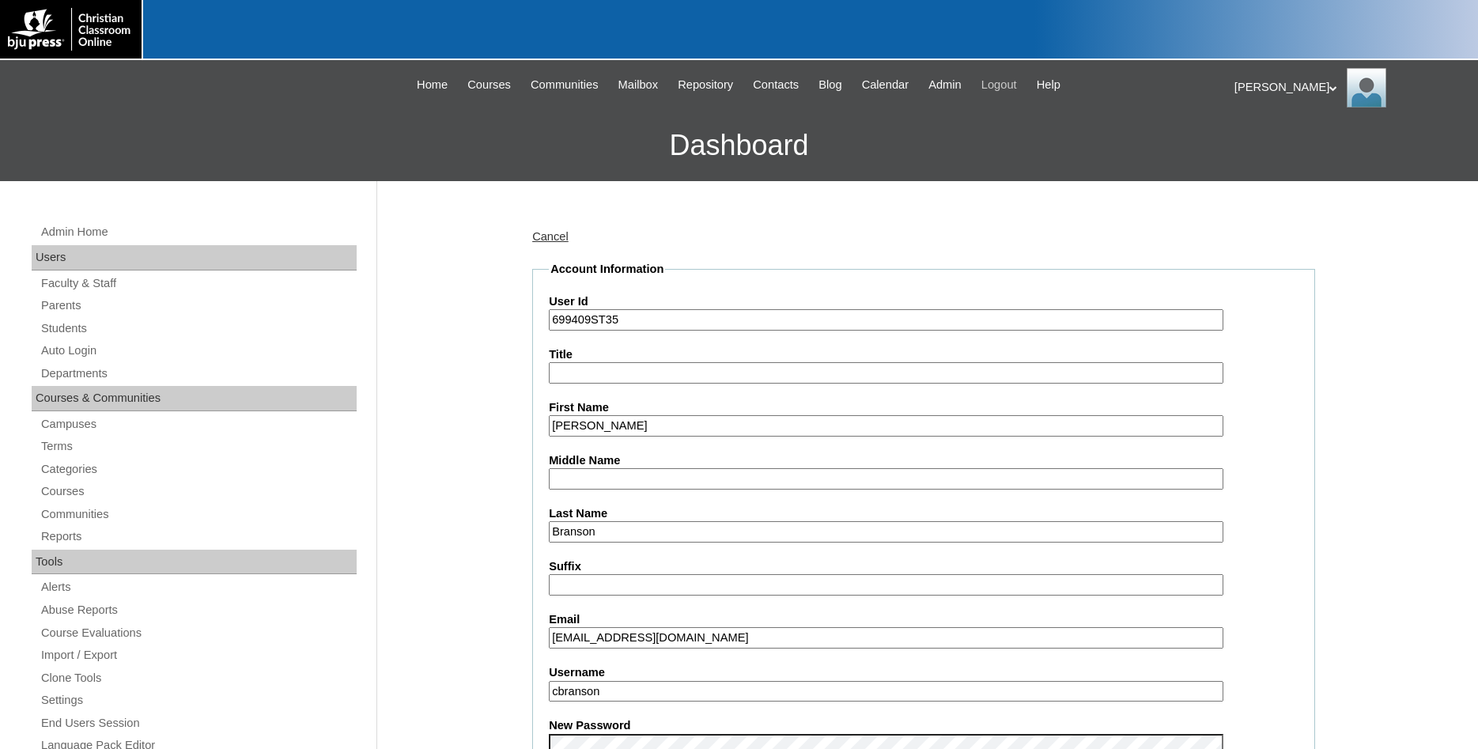
click at [1017, 82] on span "Logout" at bounding box center [1000, 85] width 36 height 18
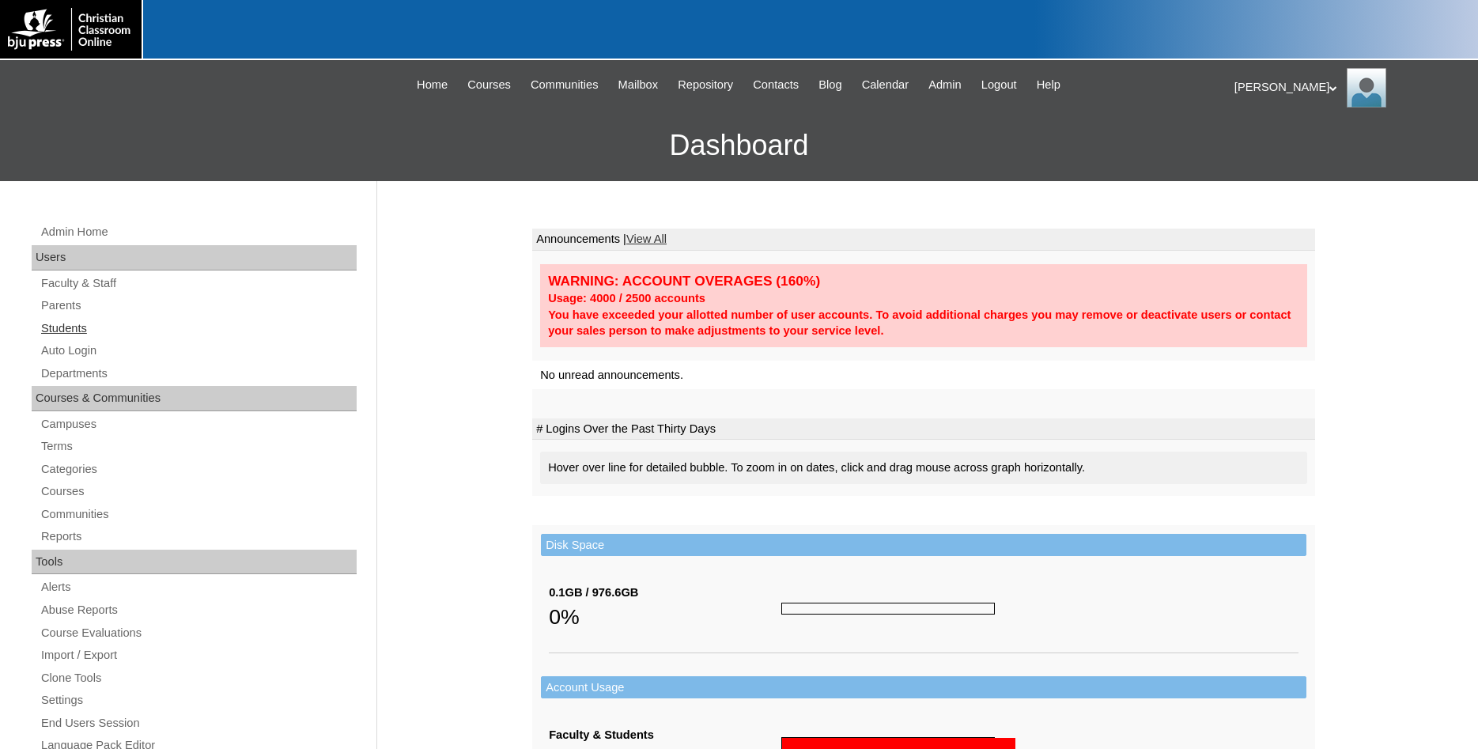
click at [63, 334] on link "Students" at bounding box center [198, 329] width 317 height 20
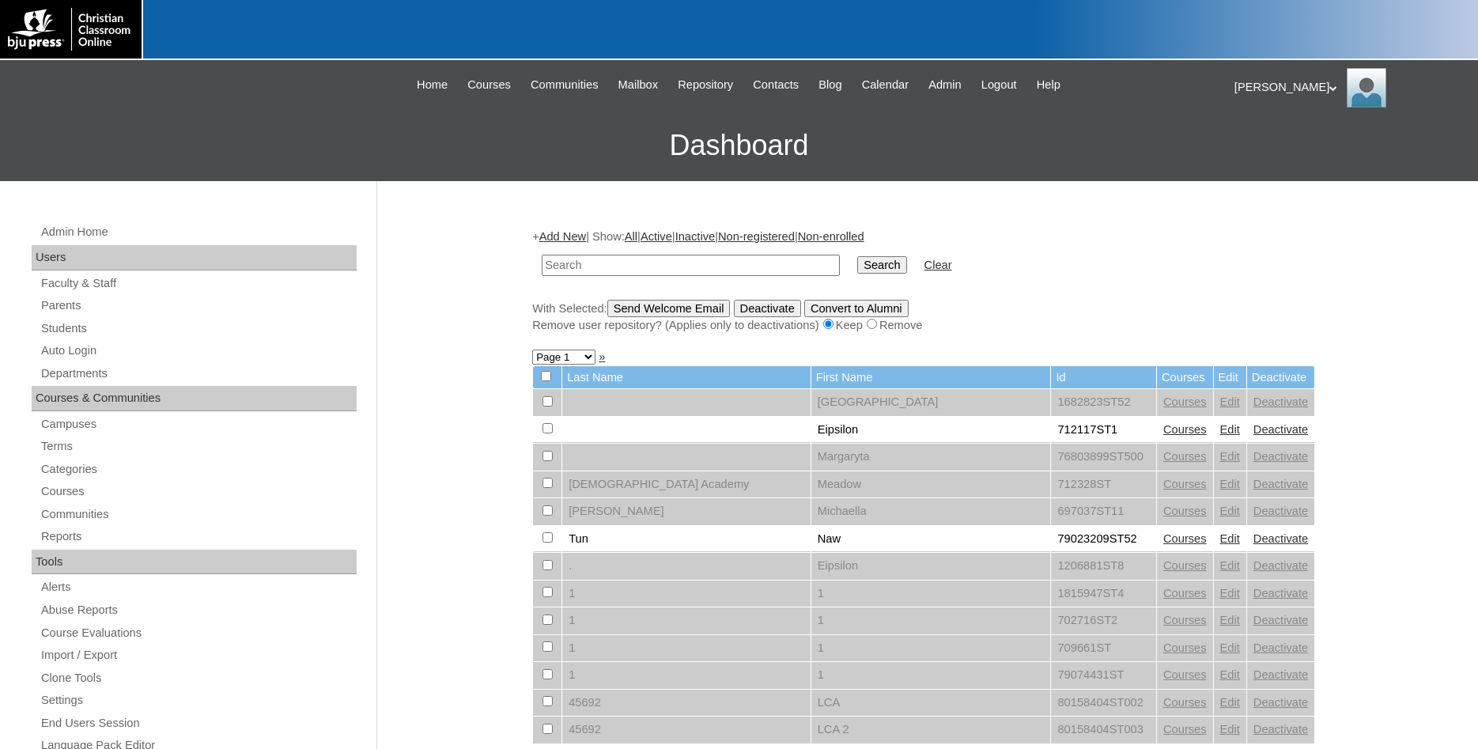
click at [791, 271] on input "text" at bounding box center [691, 265] width 298 height 21
type input "branson"
click at [857, 256] on input "Search" at bounding box center [881, 264] width 49 height 17
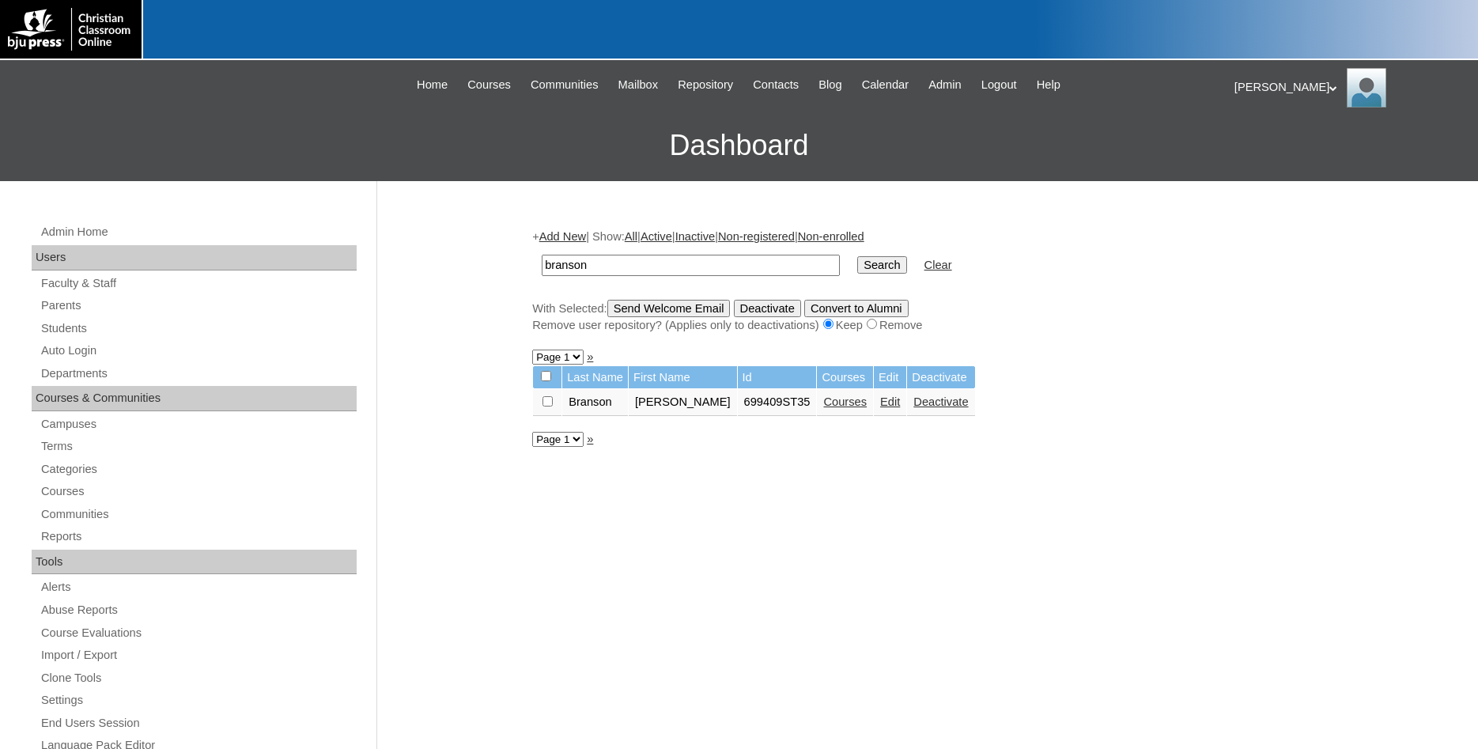
click at [823, 408] on link "Courses" at bounding box center [845, 402] width 44 height 13
click at [962, 83] on span "Admin" at bounding box center [945, 85] width 33 height 18
